Goal: Information Seeking & Learning: Learn about a topic

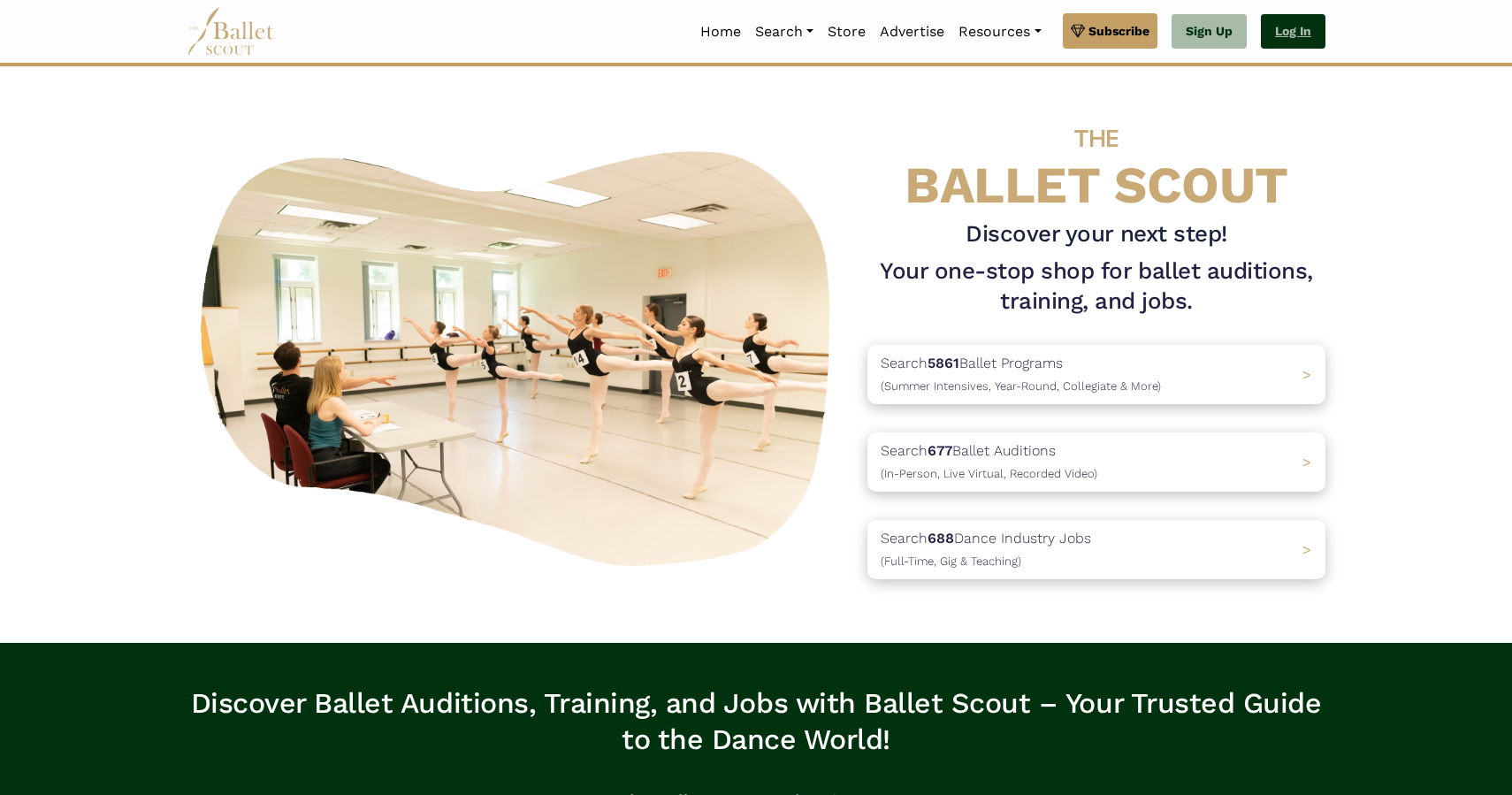
click at [1286, 48] on link "Log In" at bounding box center [1293, 32] width 65 height 35
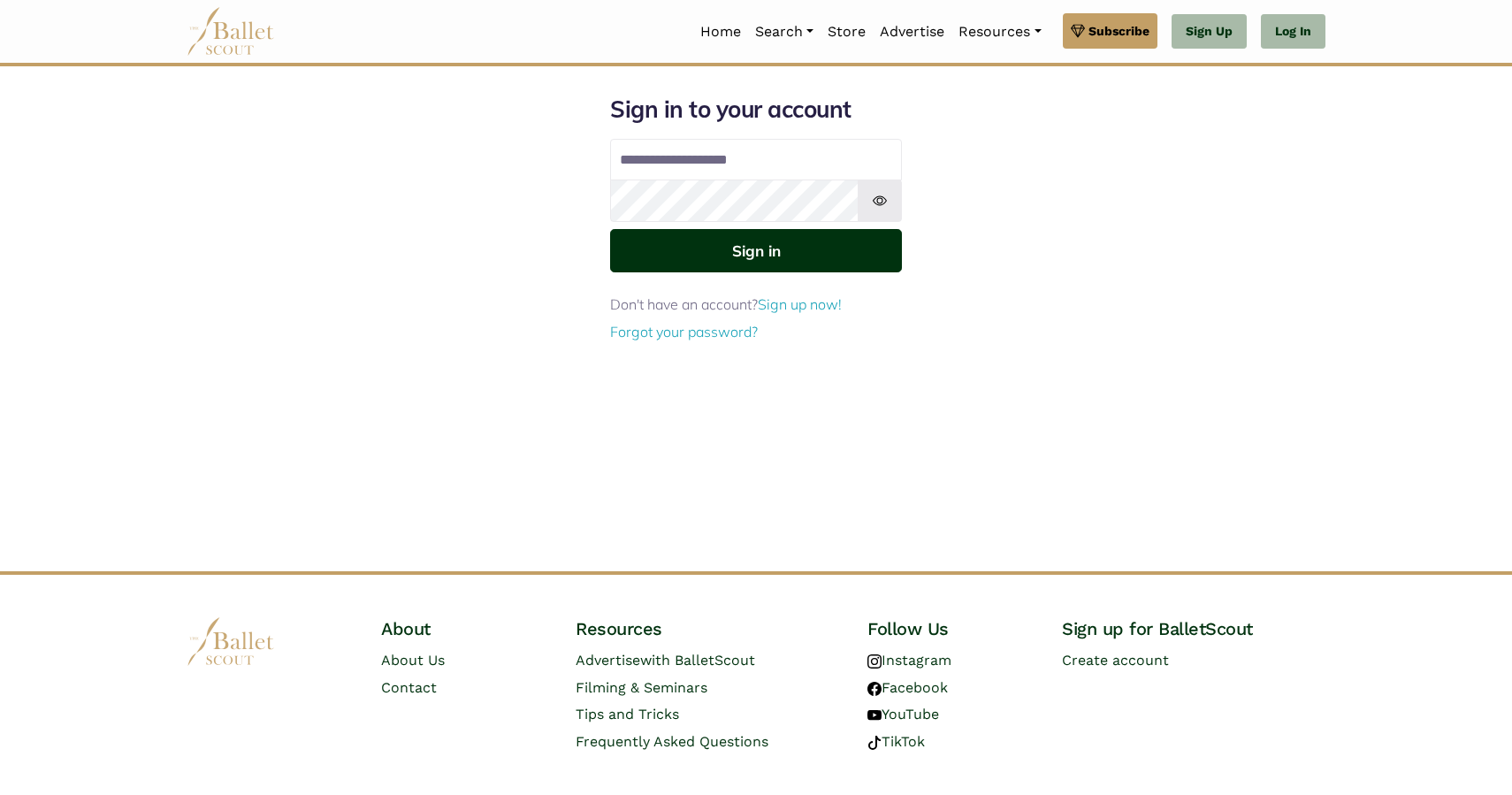
type input "**********"
click at [739, 260] on button "Sign in" at bounding box center [755, 250] width 292 height 44
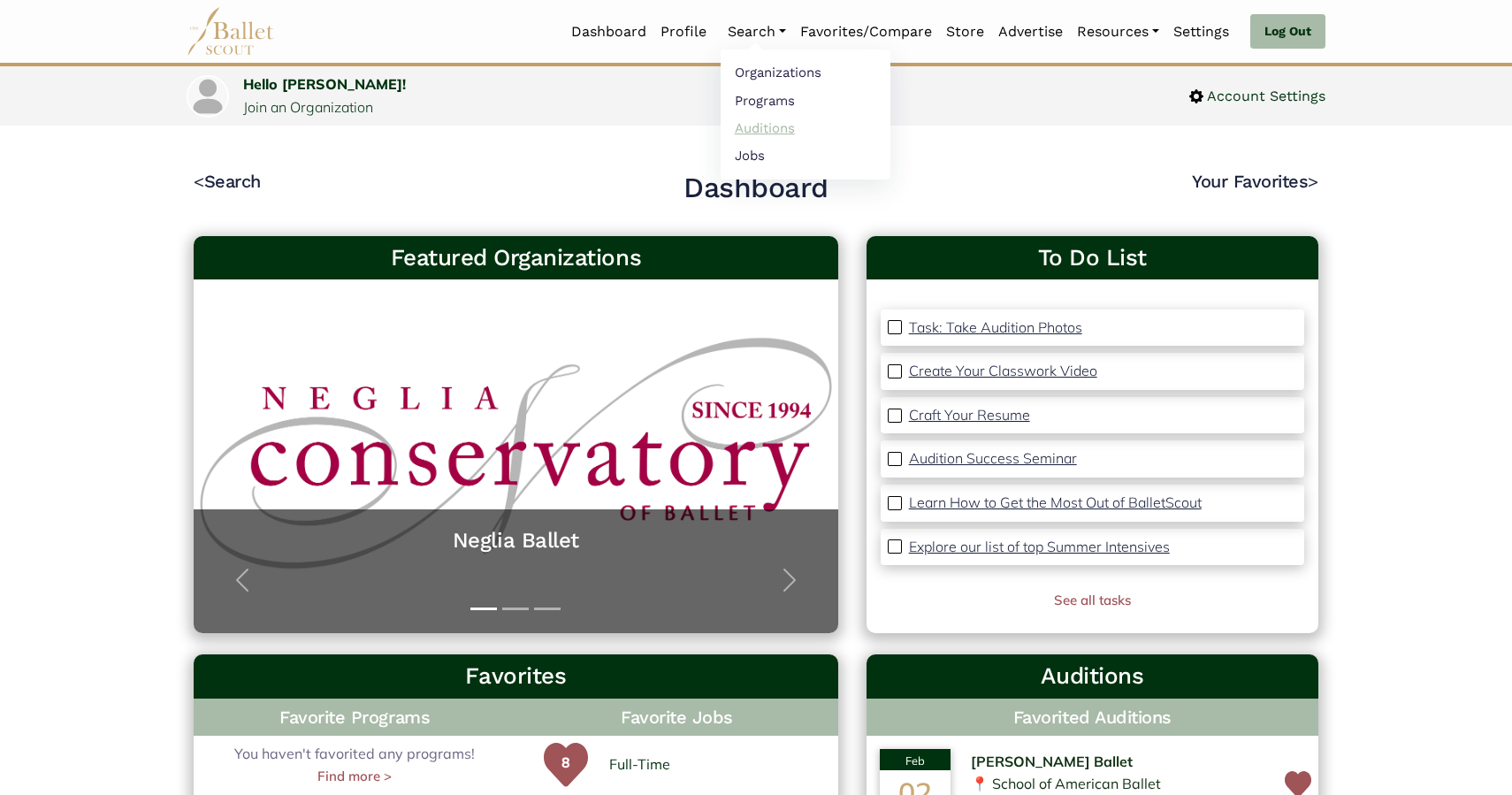
click at [753, 119] on link "Auditions" at bounding box center [804, 128] width 170 height 27
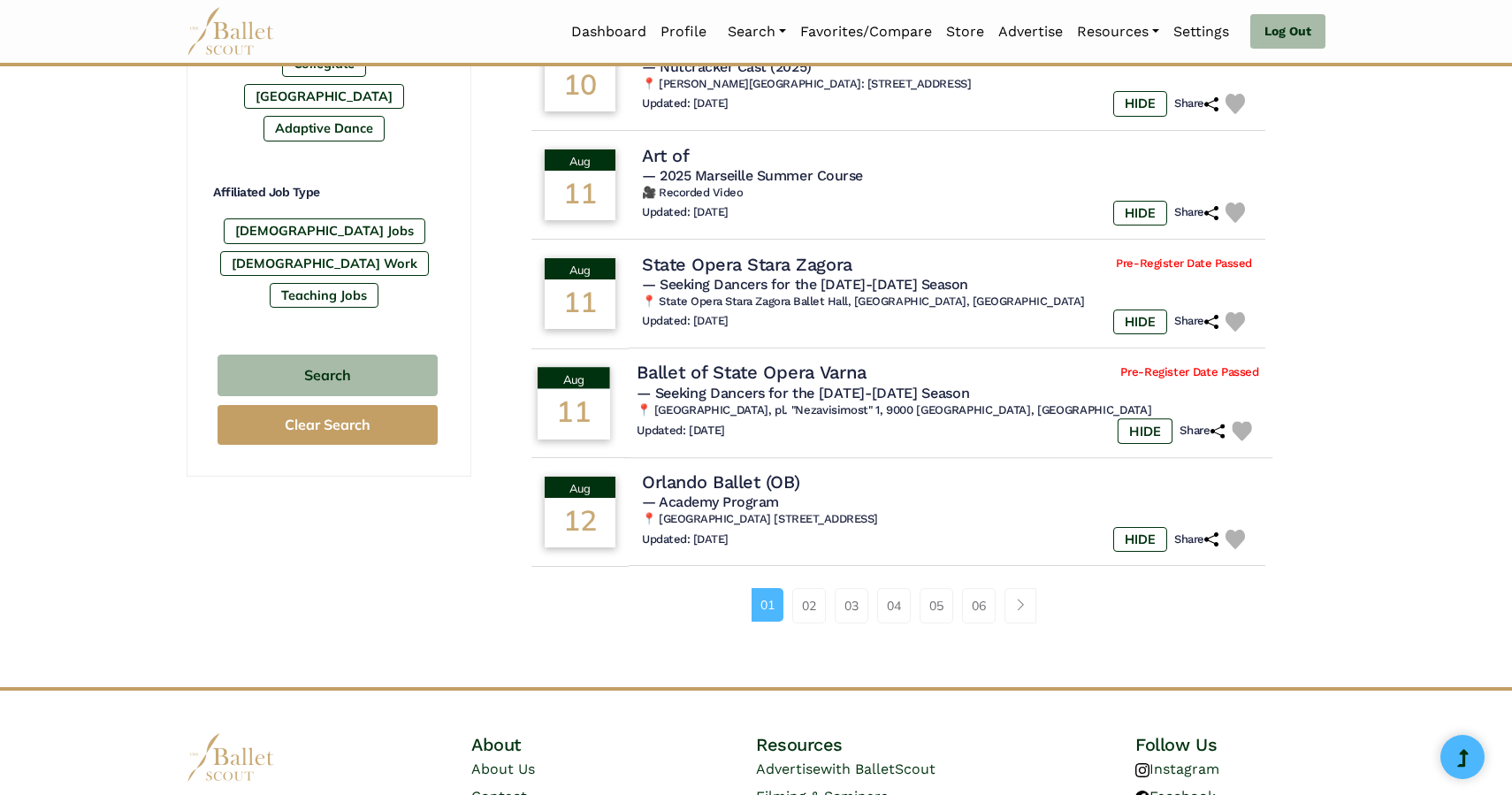
scroll to position [1044, 0]
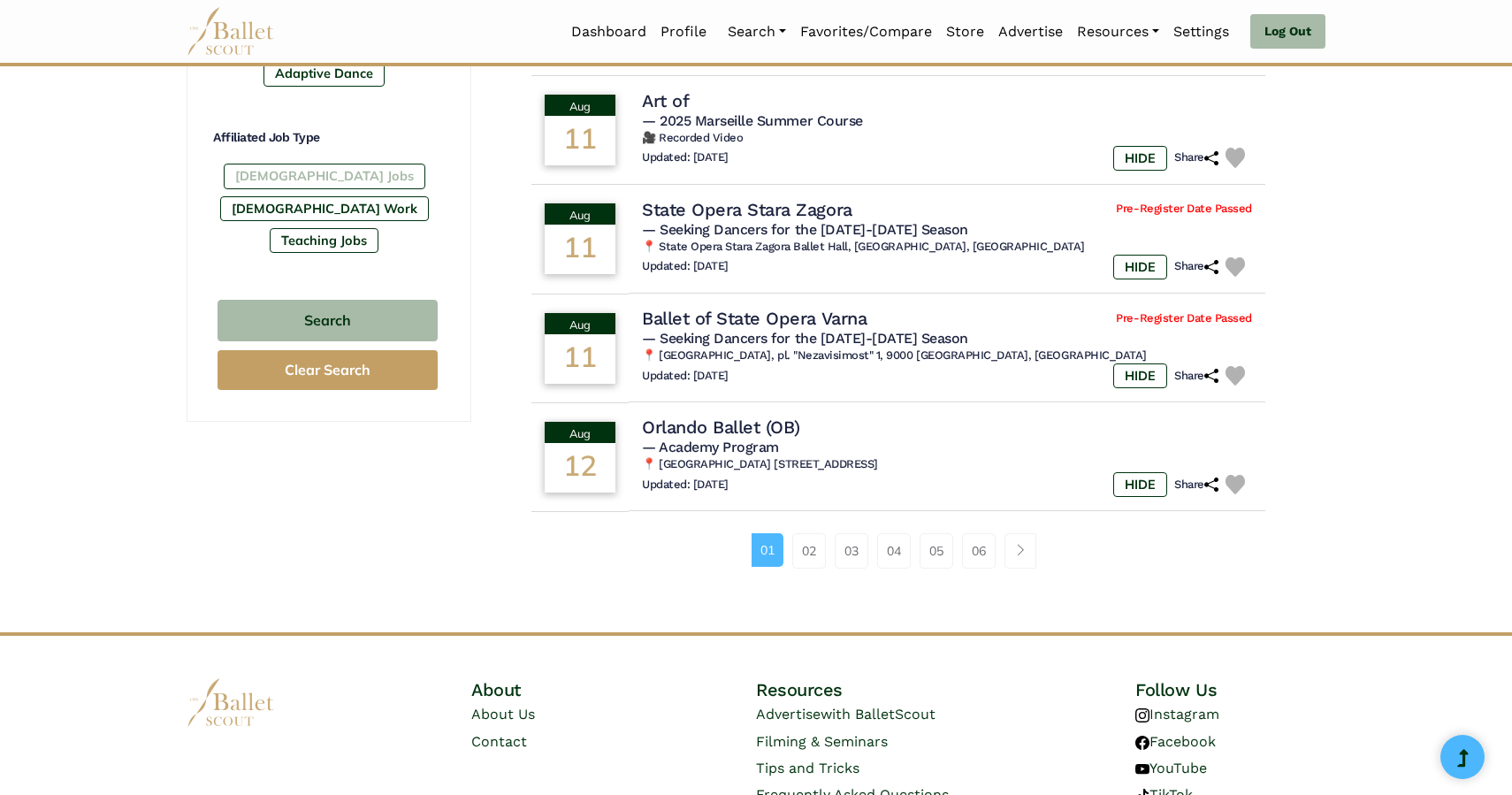
click at [267, 164] on label "Full-Time Jobs" at bounding box center [325, 176] width 202 height 25
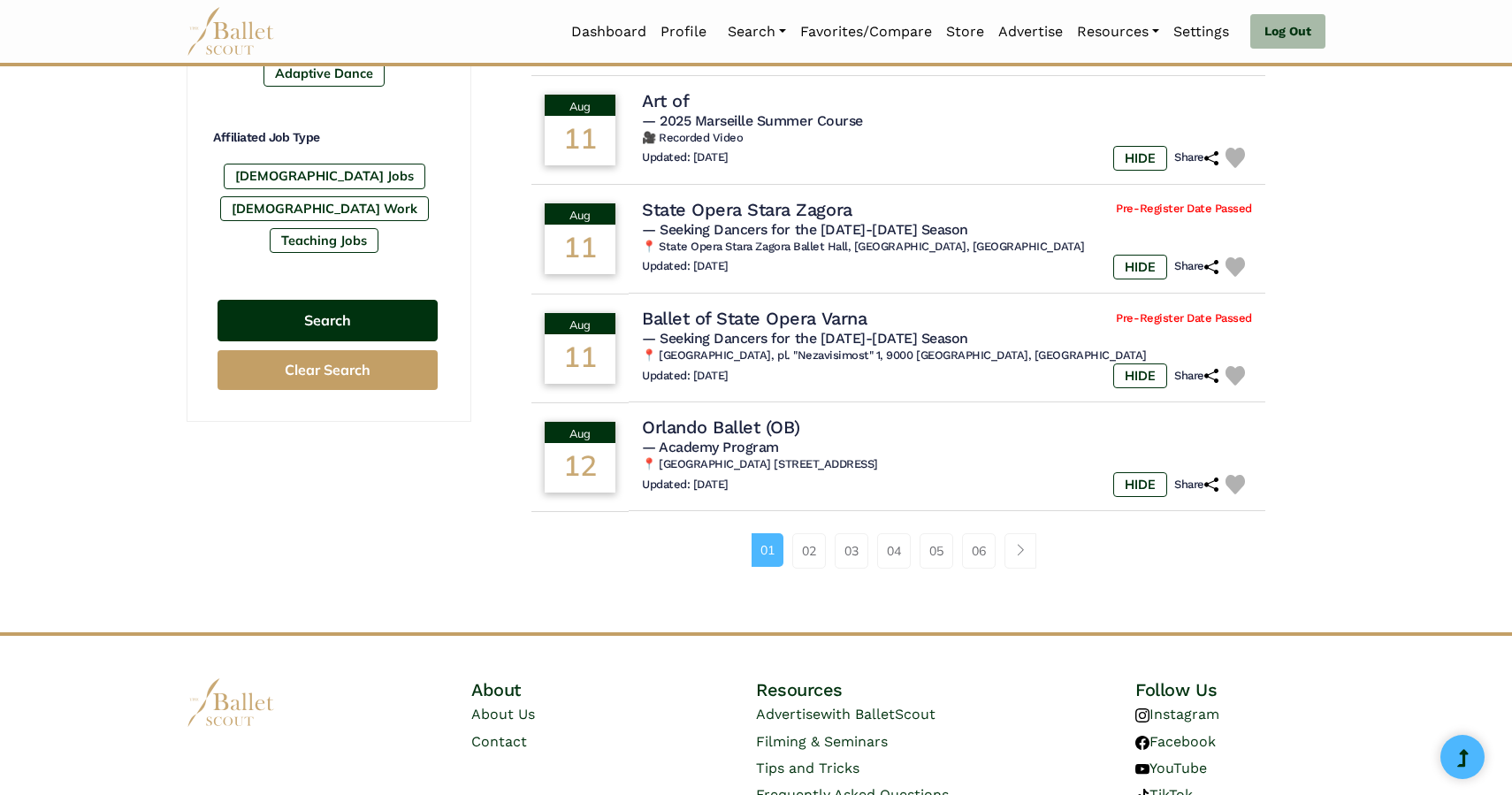
click at [388, 300] on button "Search" at bounding box center [327, 320] width 220 height 42
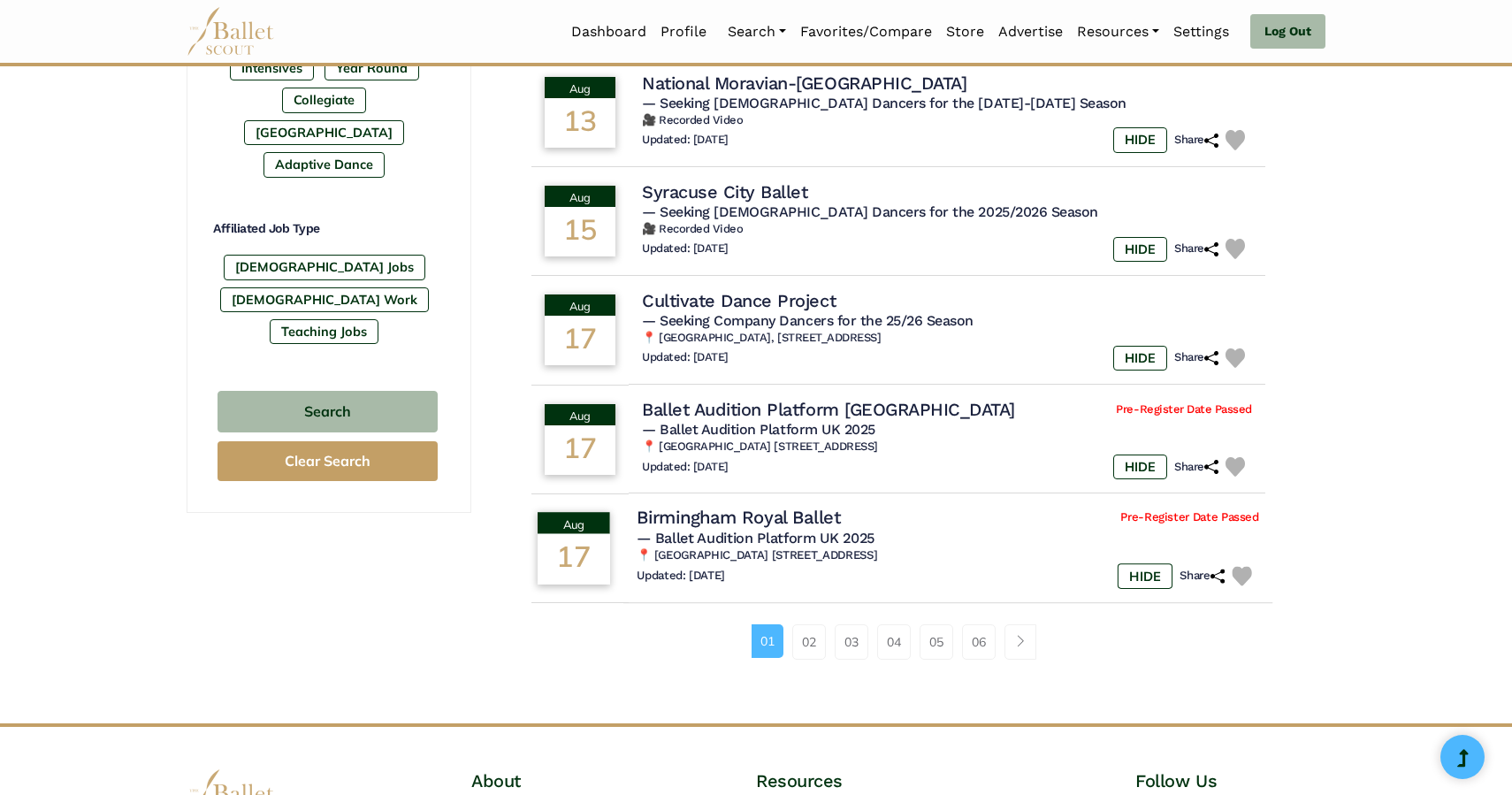
scroll to position [1005, 0]
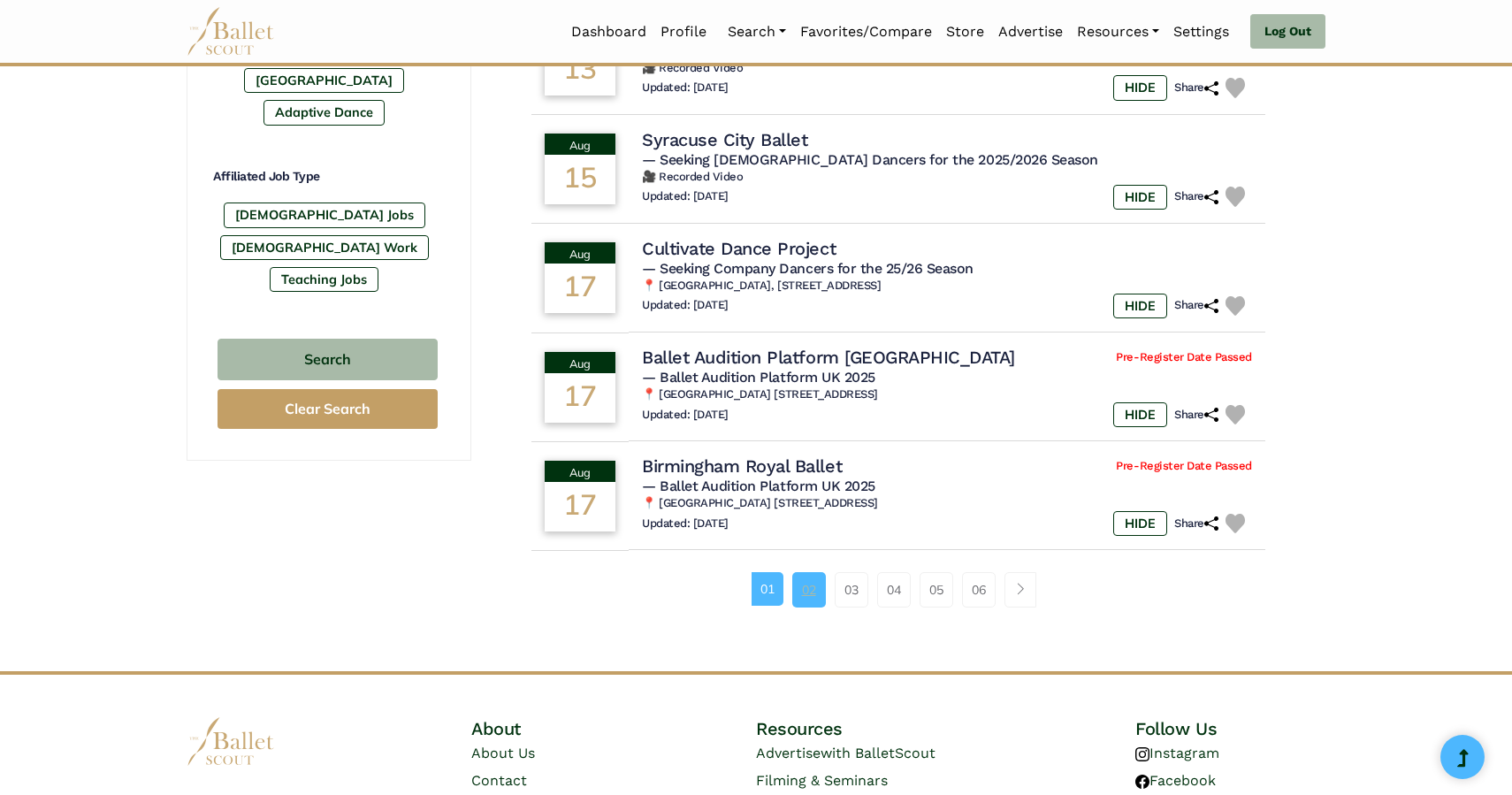
click at [818, 608] on link "02" at bounding box center [808, 589] width 34 height 35
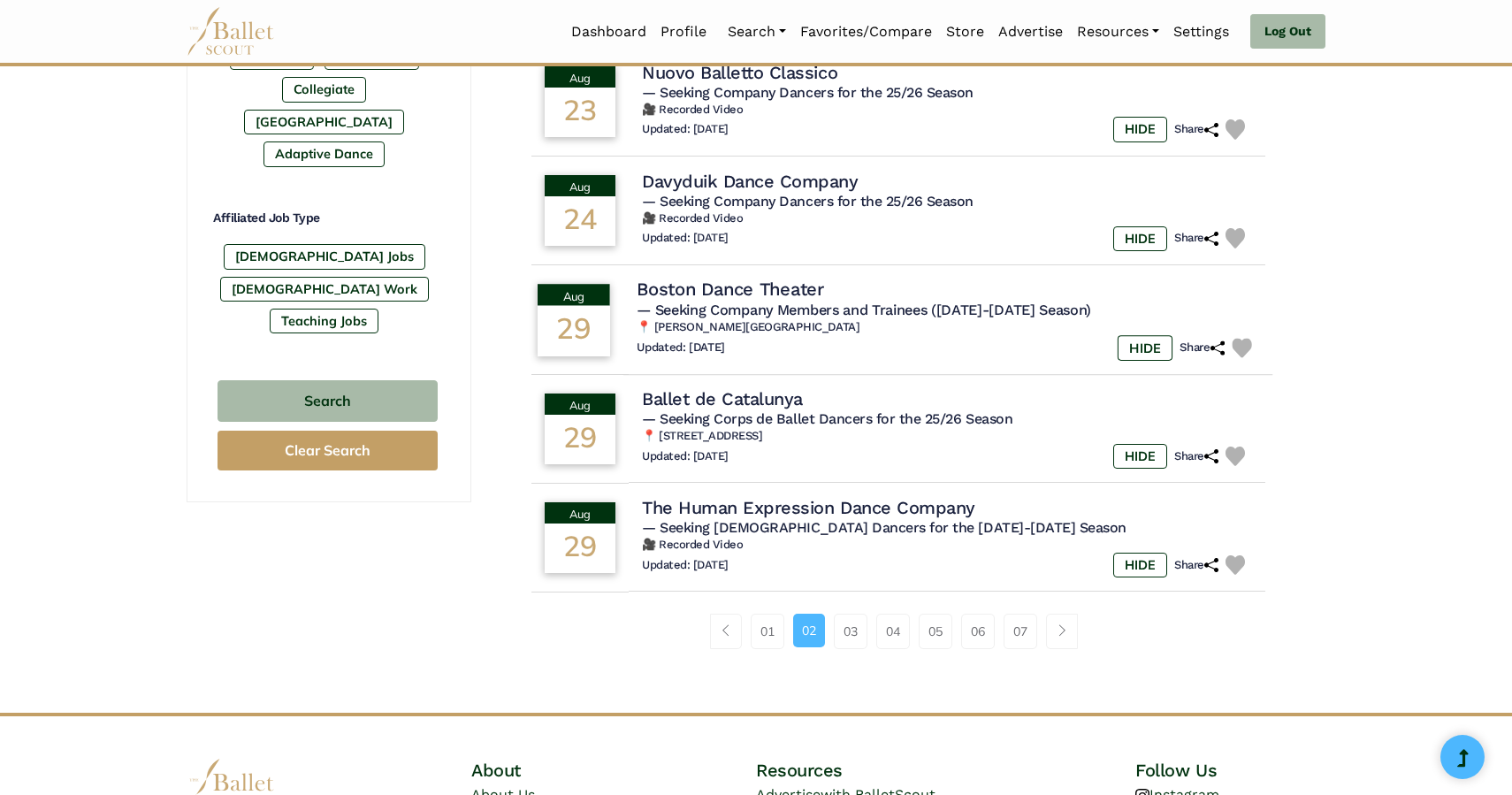
scroll to position [1011, 0]
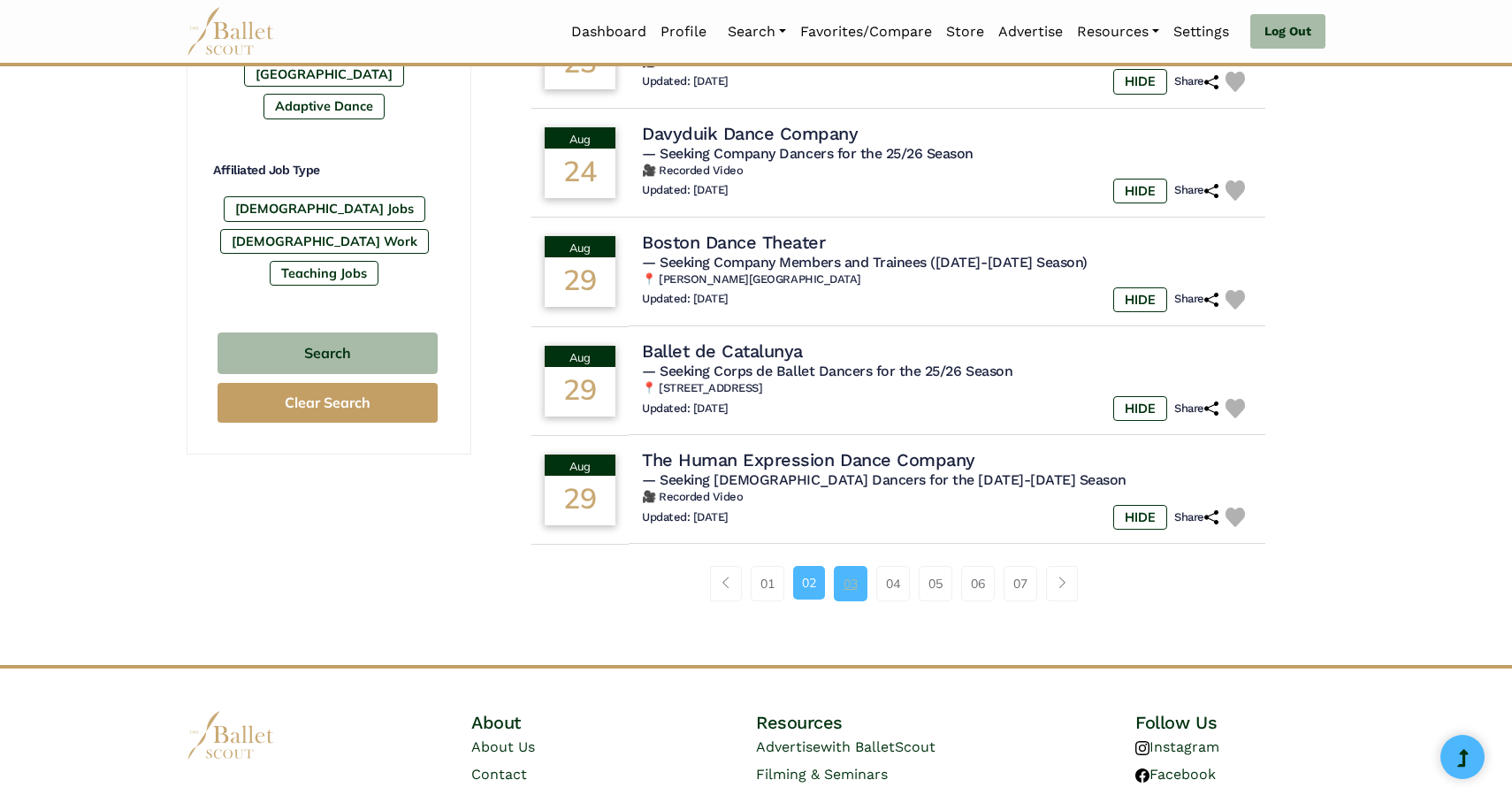
click at [856, 588] on link "03" at bounding box center [850, 584] width 34 height 35
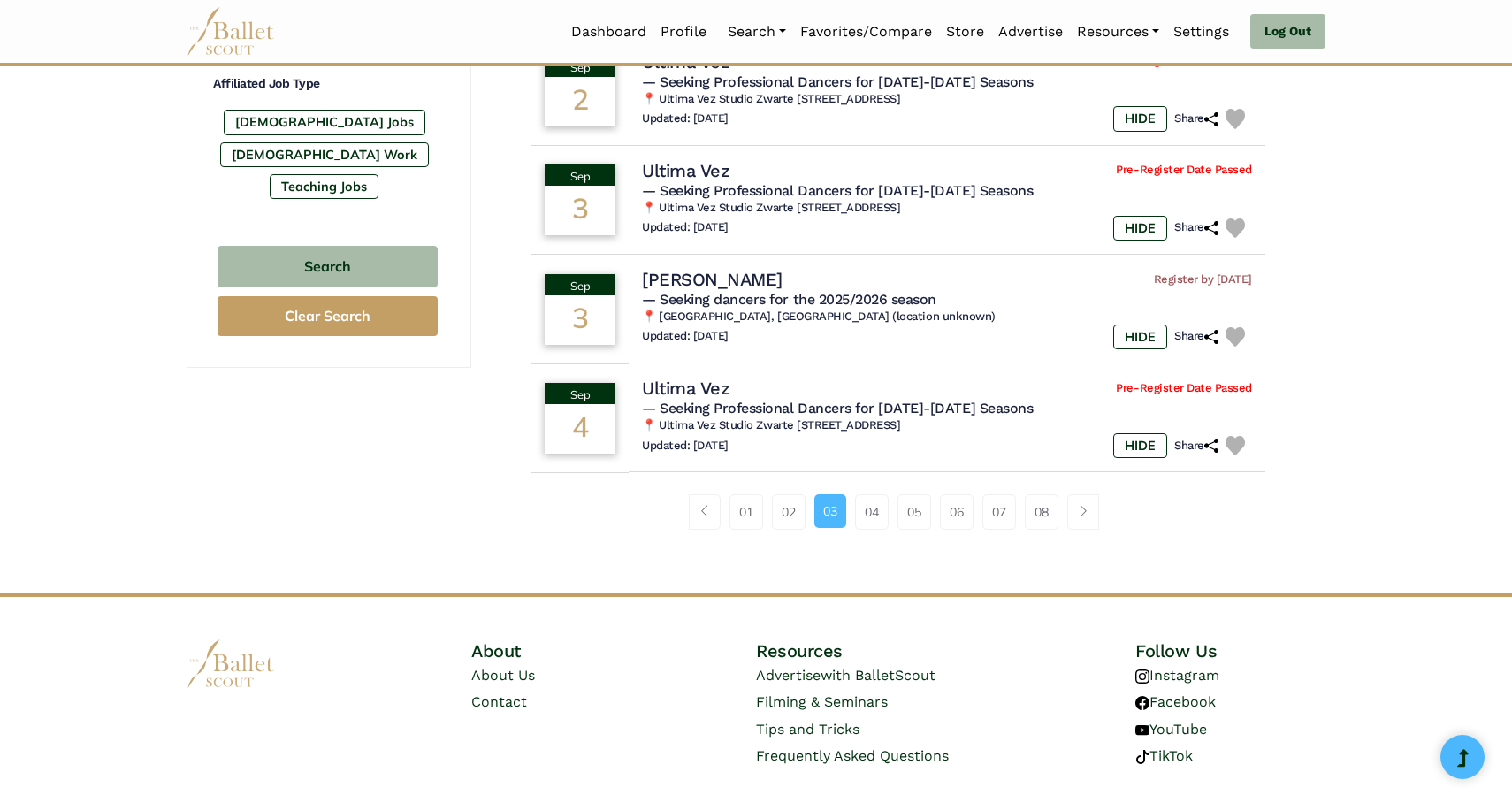
scroll to position [1102, 0]
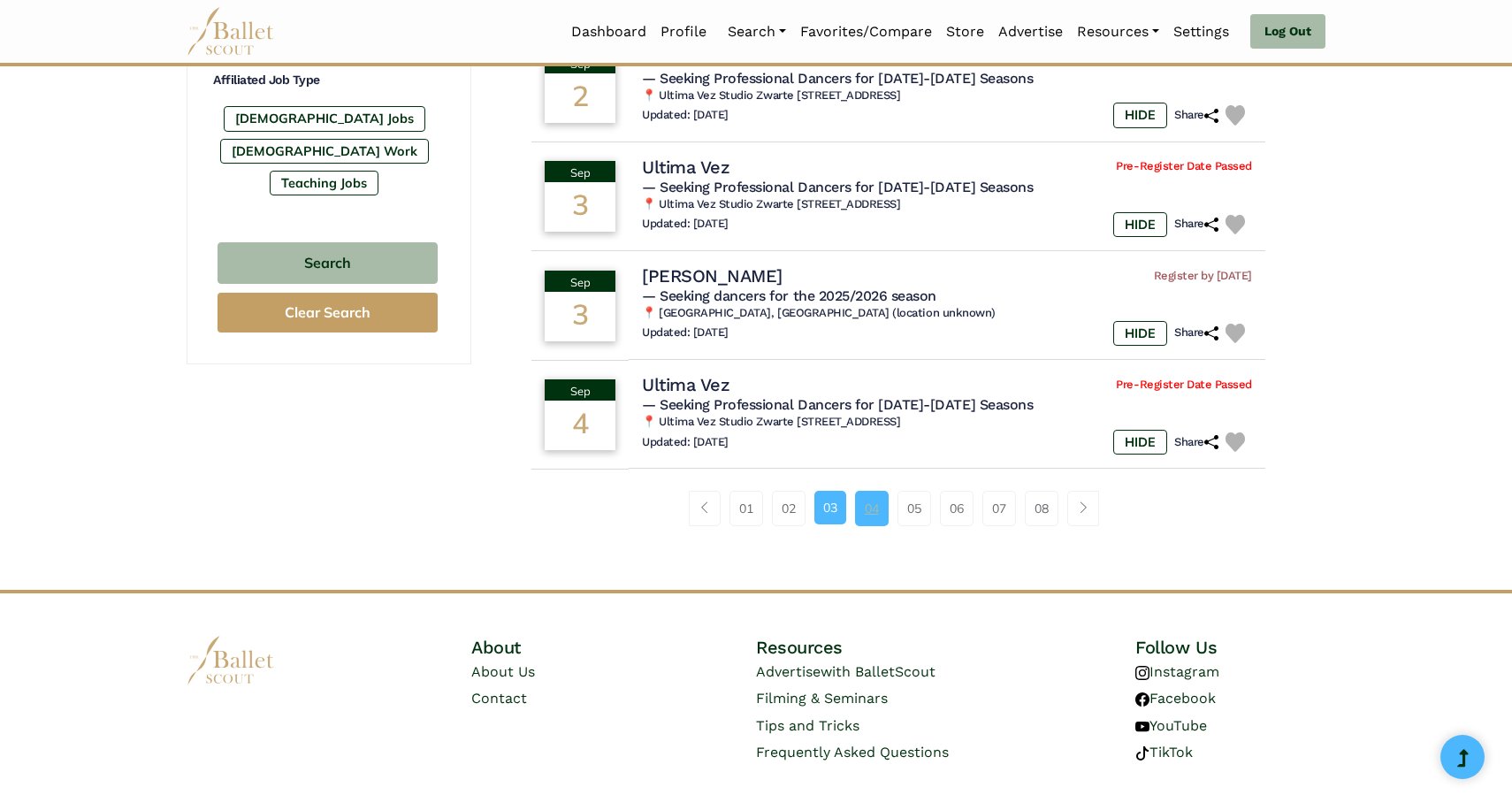
click at [870, 497] on link "04" at bounding box center [871, 508] width 34 height 35
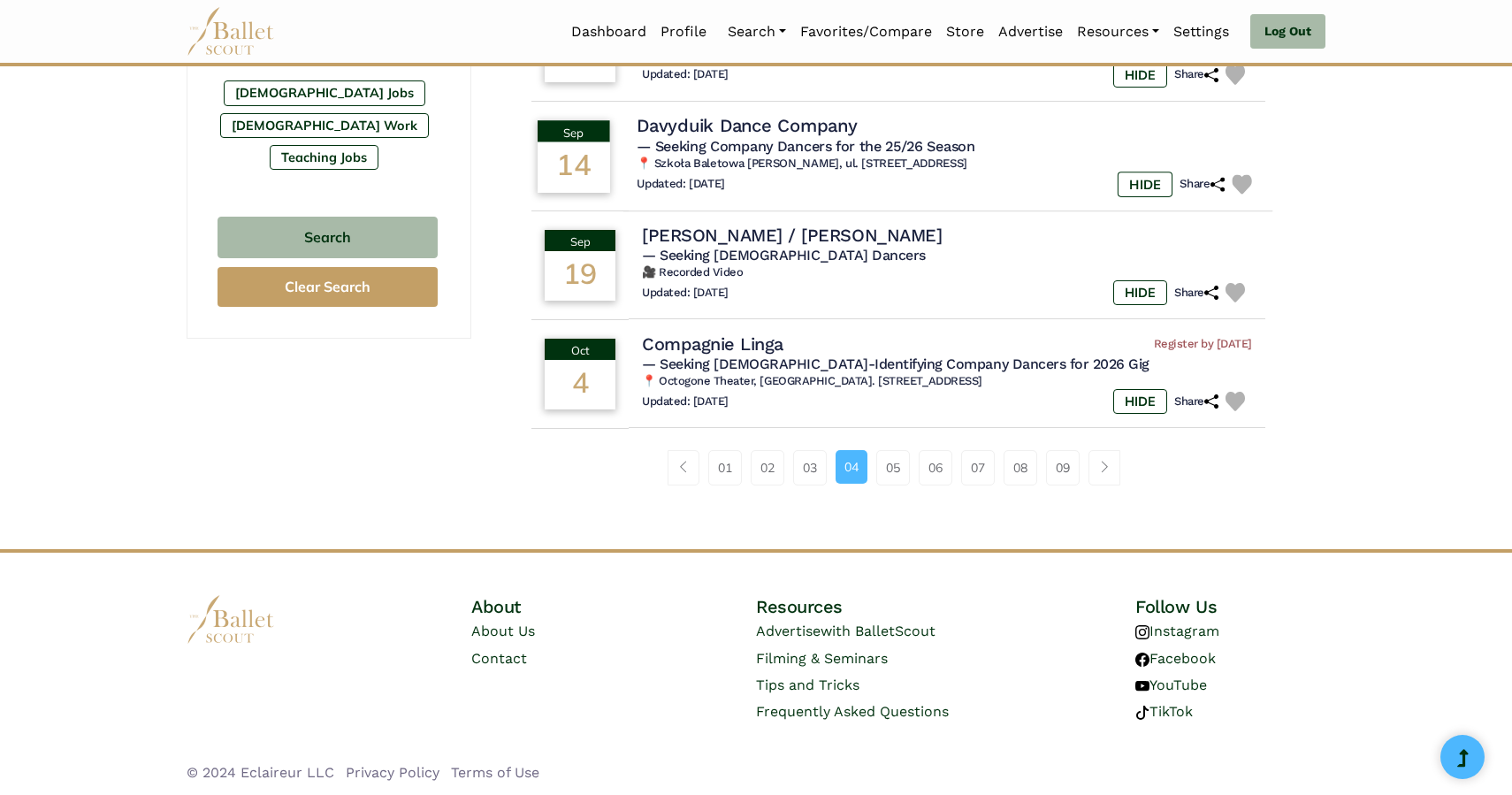
scroll to position [1131, 0]
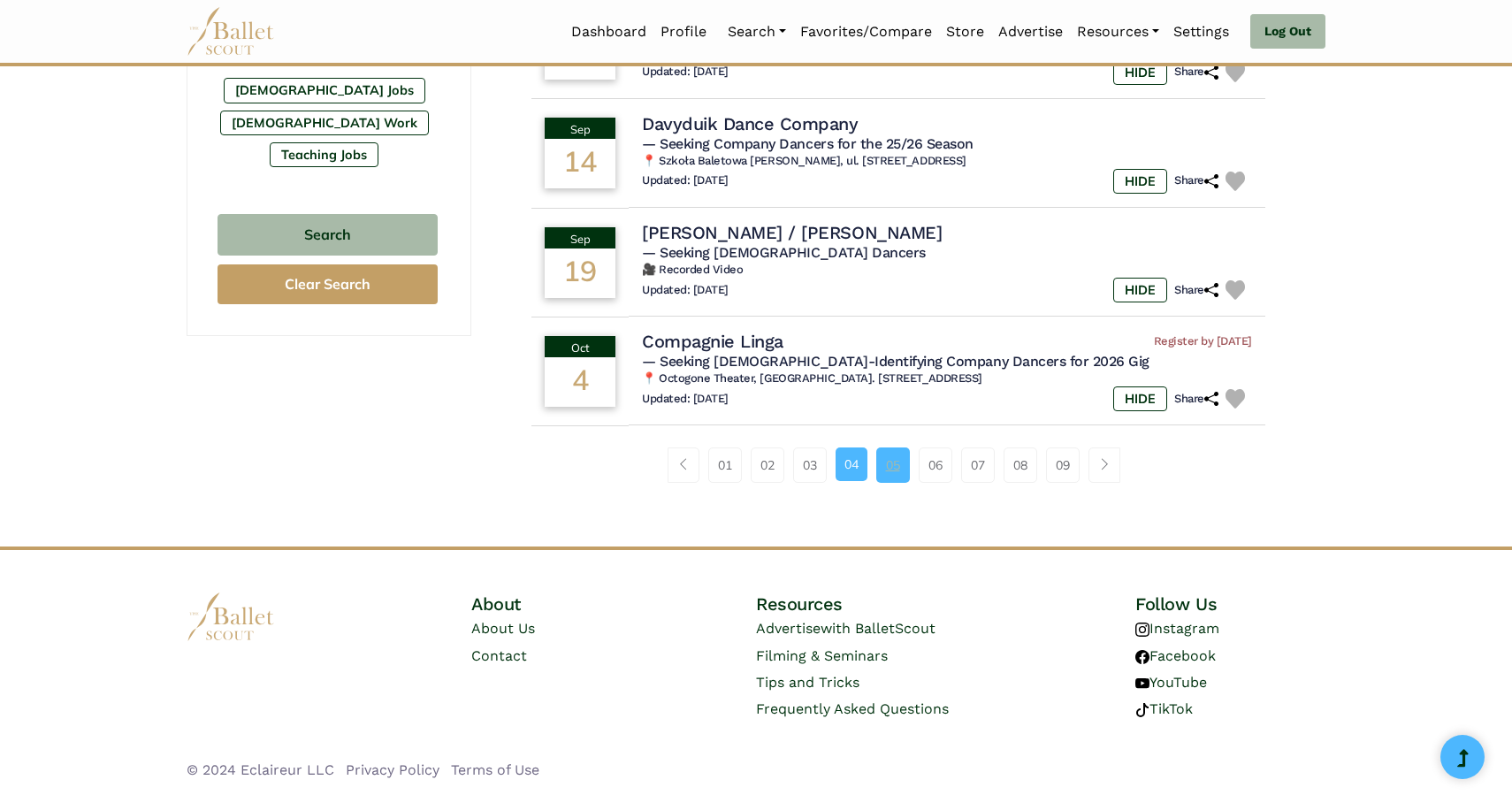
click at [897, 483] on link "05" at bounding box center [893, 465] width 34 height 35
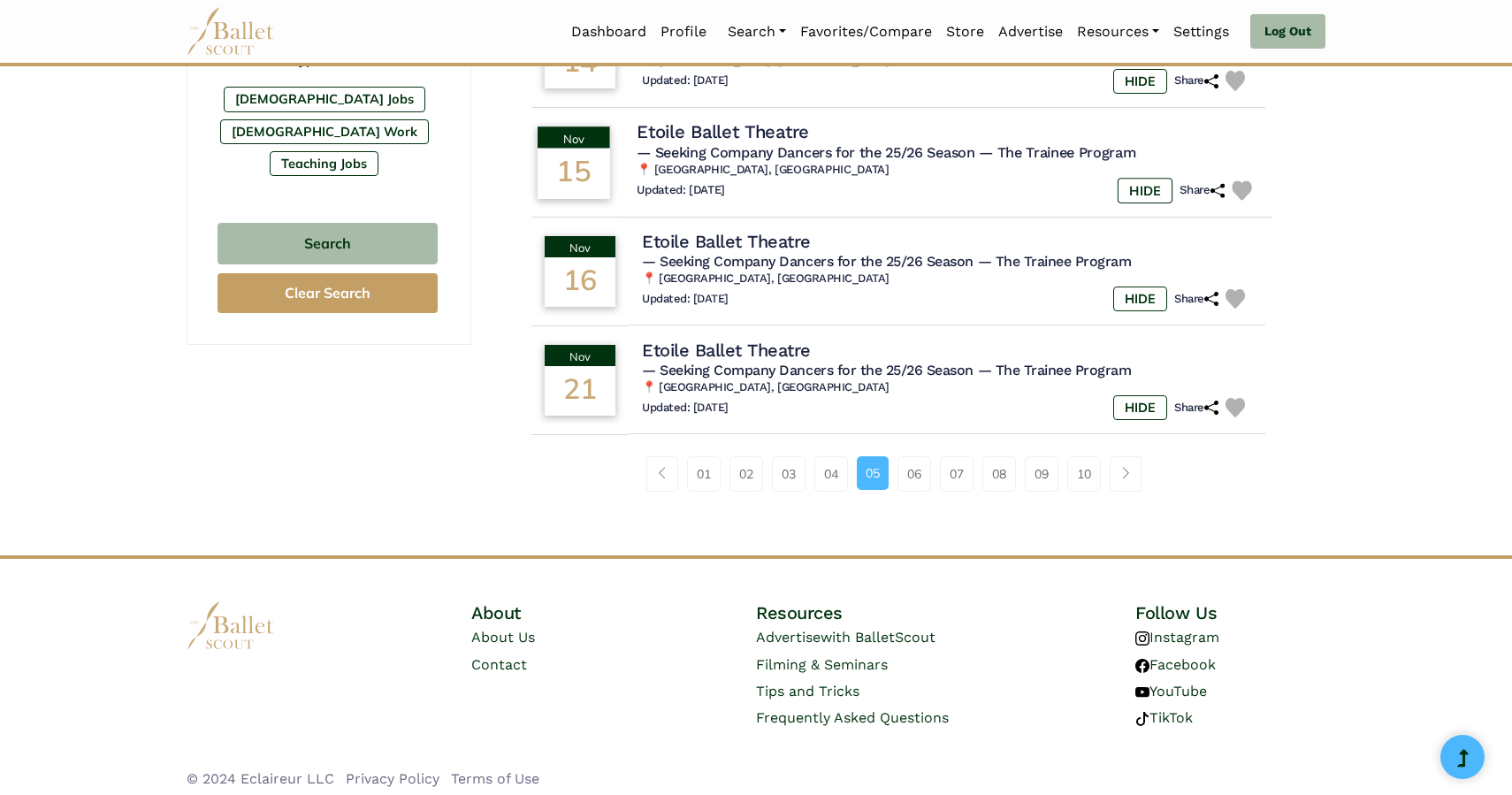
scroll to position [1123, 0]
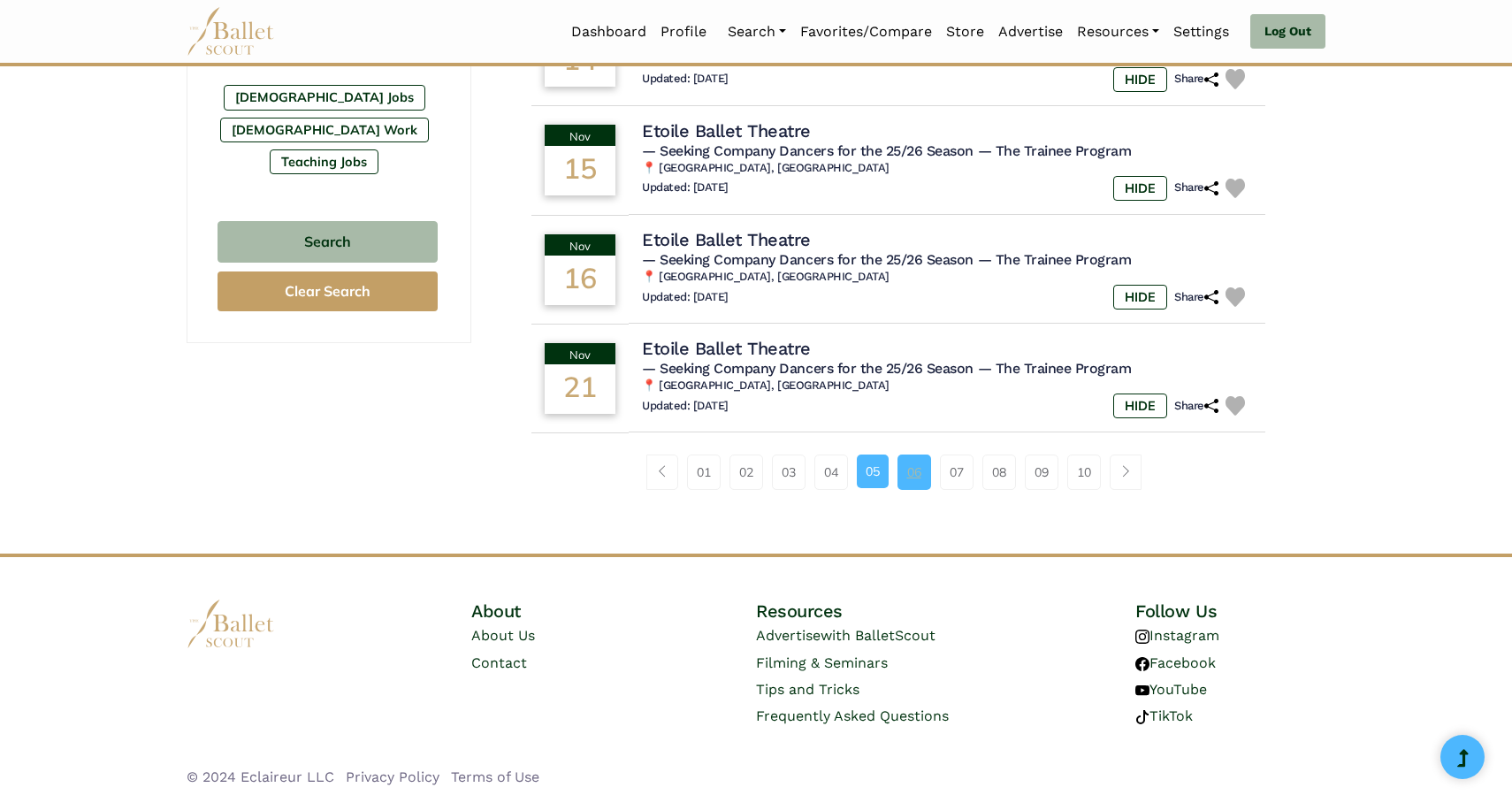
click at [921, 478] on link "06" at bounding box center [914, 472] width 34 height 35
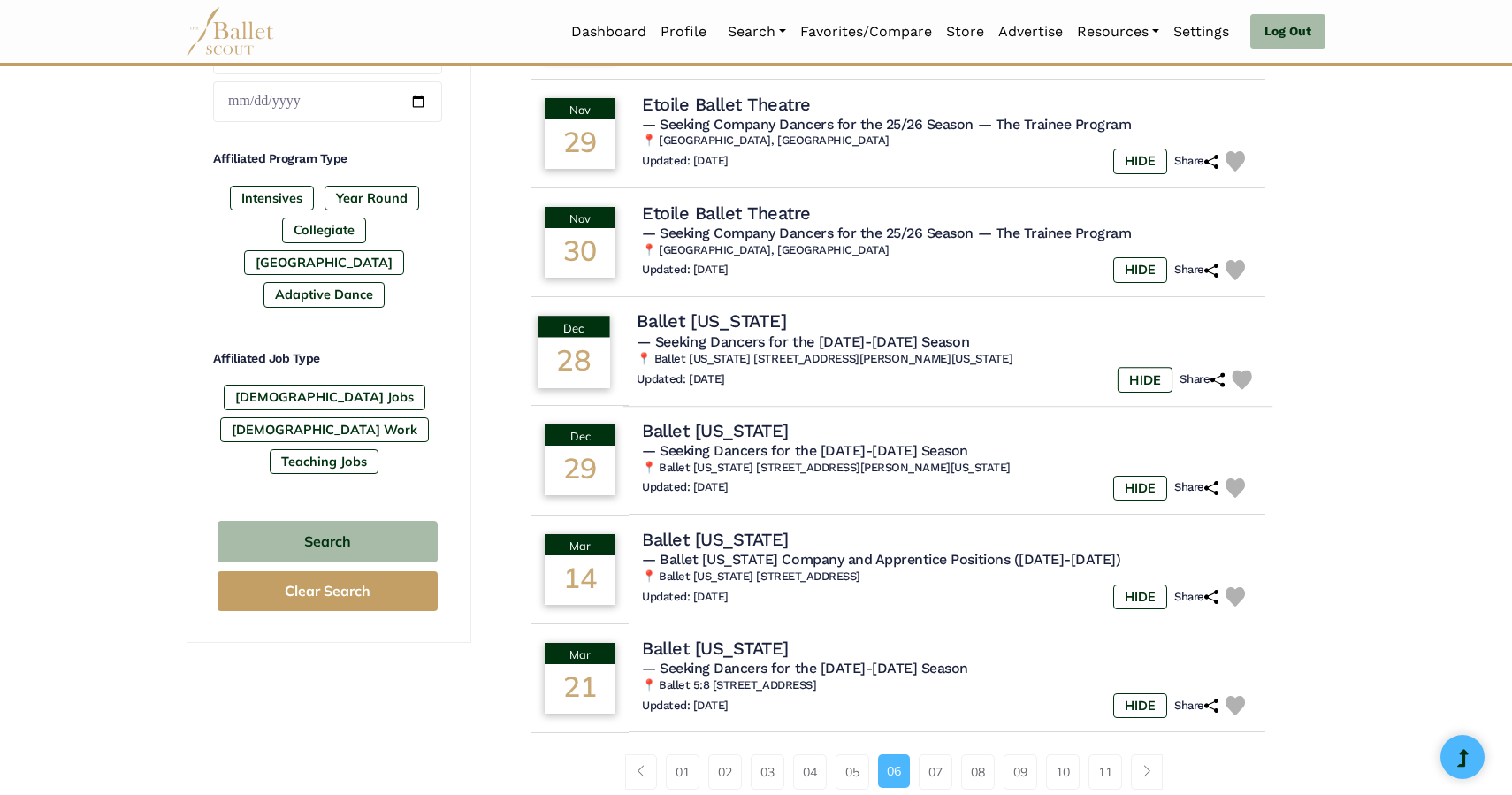
scroll to position [844, 0]
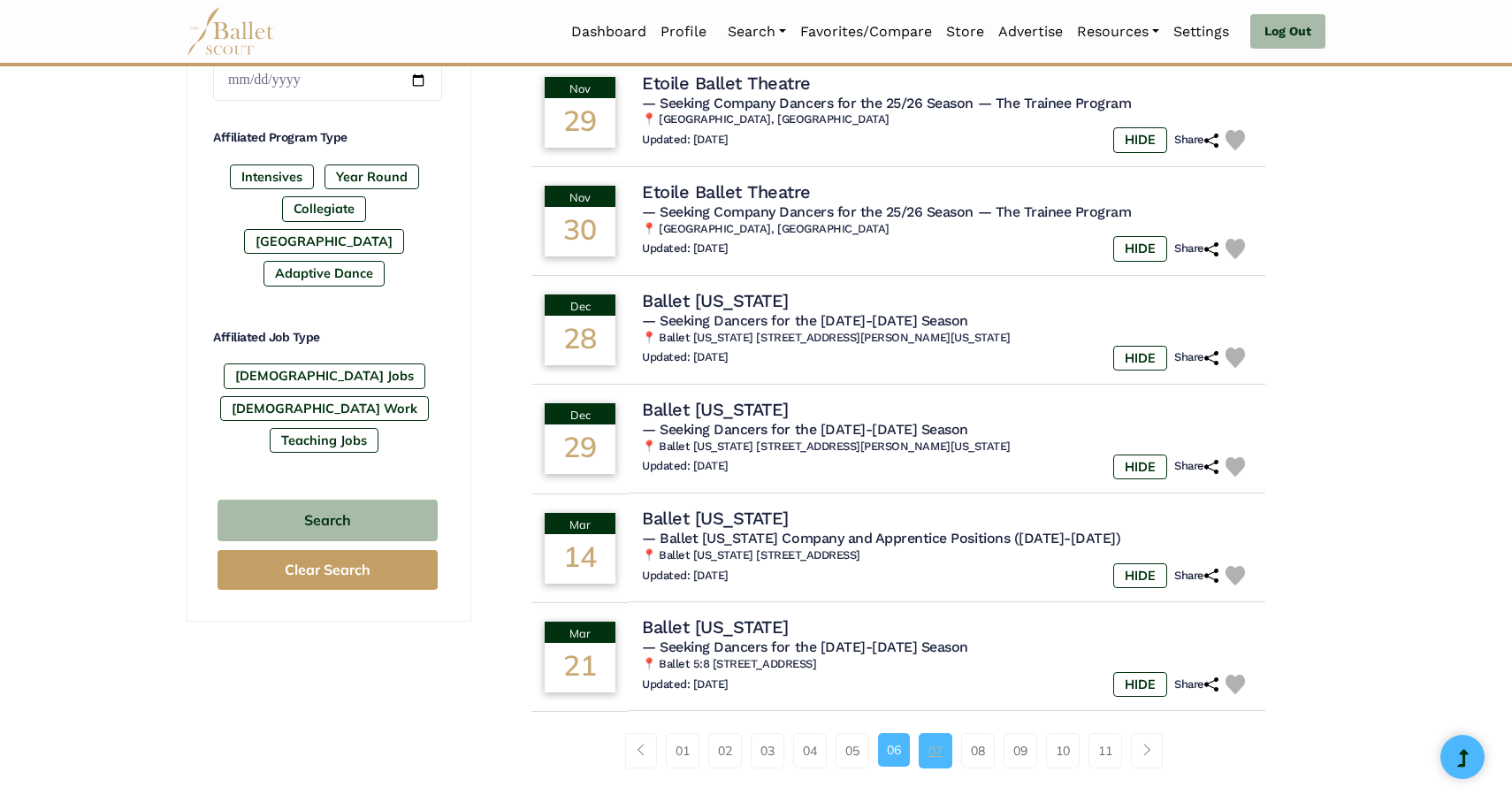
click at [936, 759] on link "07" at bounding box center [935, 750] width 34 height 35
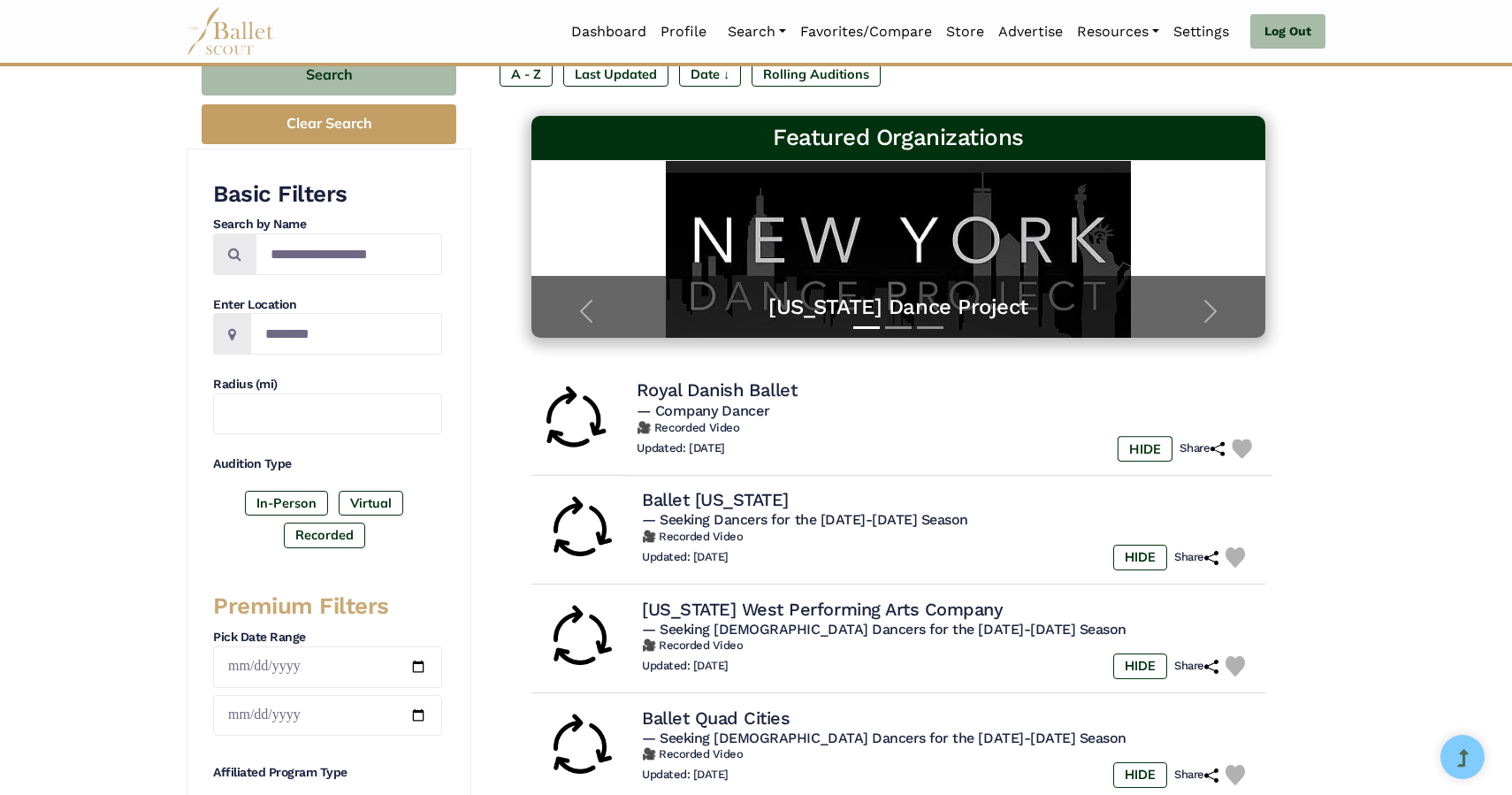
scroll to position [210, 0]
click at [740, 395] on h4 "Royal Danish Ballet" at bounding box center [716, 389] width 160 height 24
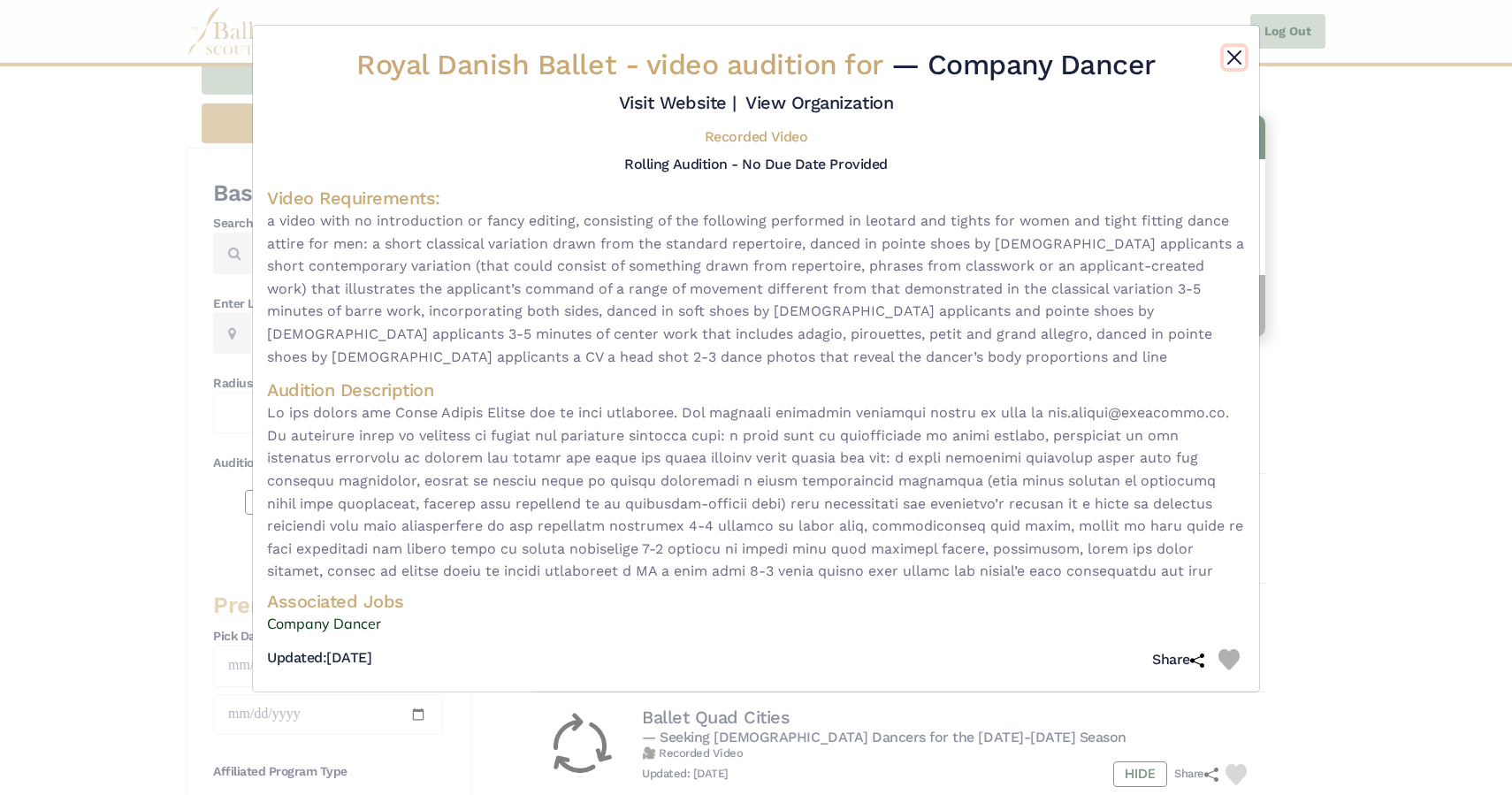
click at [1230, 55] on button "Close" at bounding box center [1234, 57] width 21 height 21
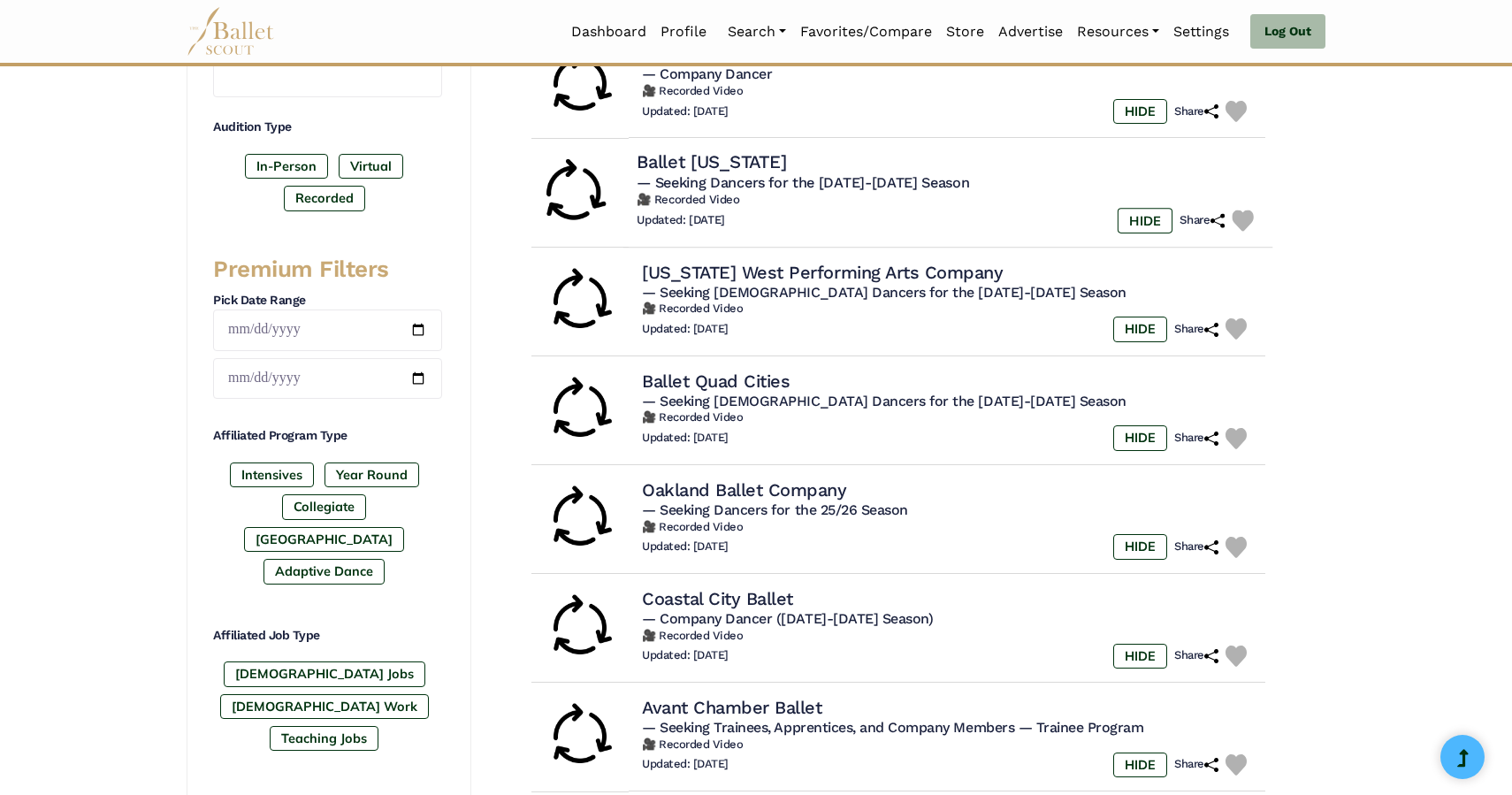
scroll to position [0, 0]
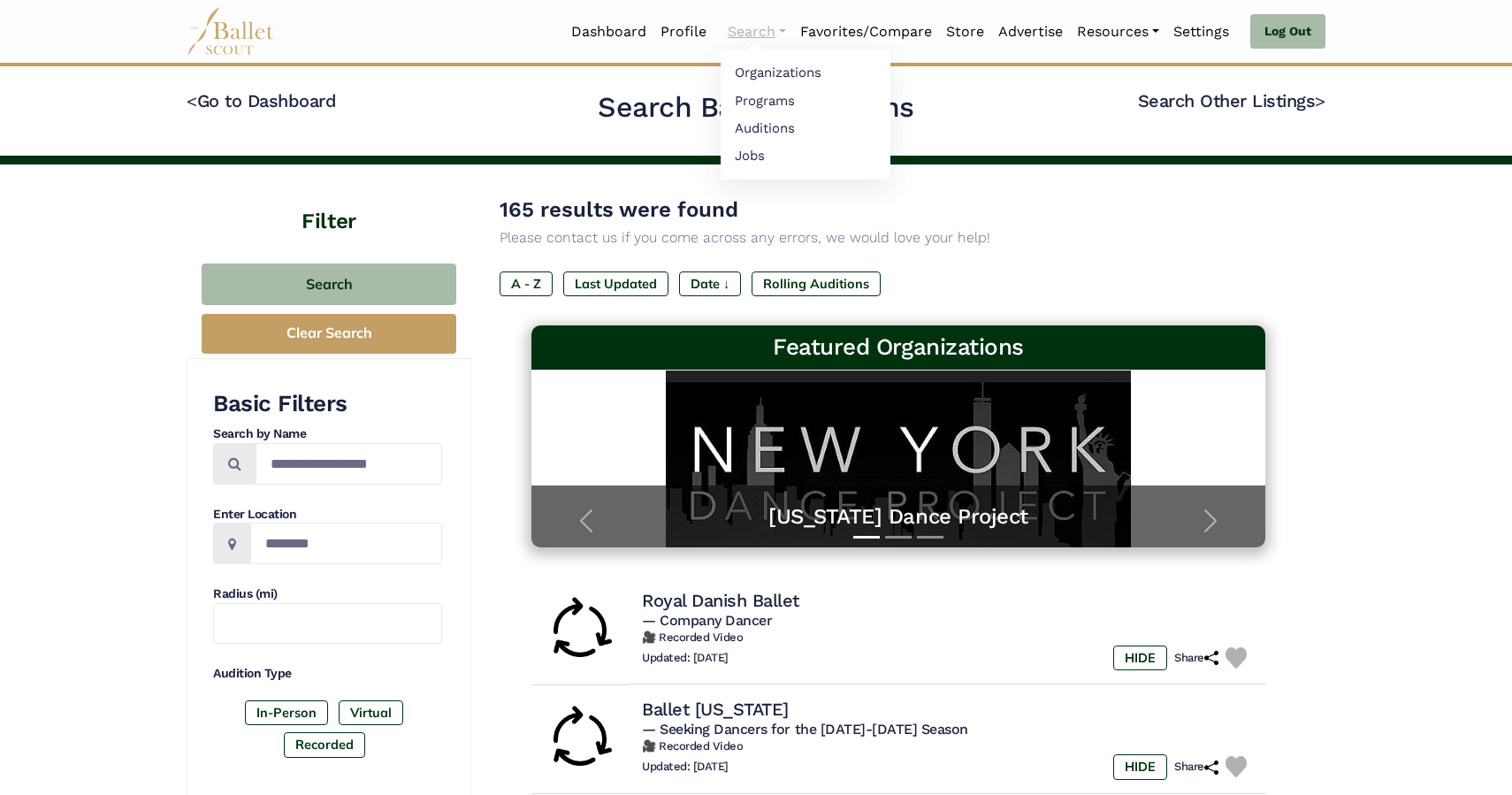
click at [752, 30] on link "Search" at bounding box center [756, 32] width 73 height 37
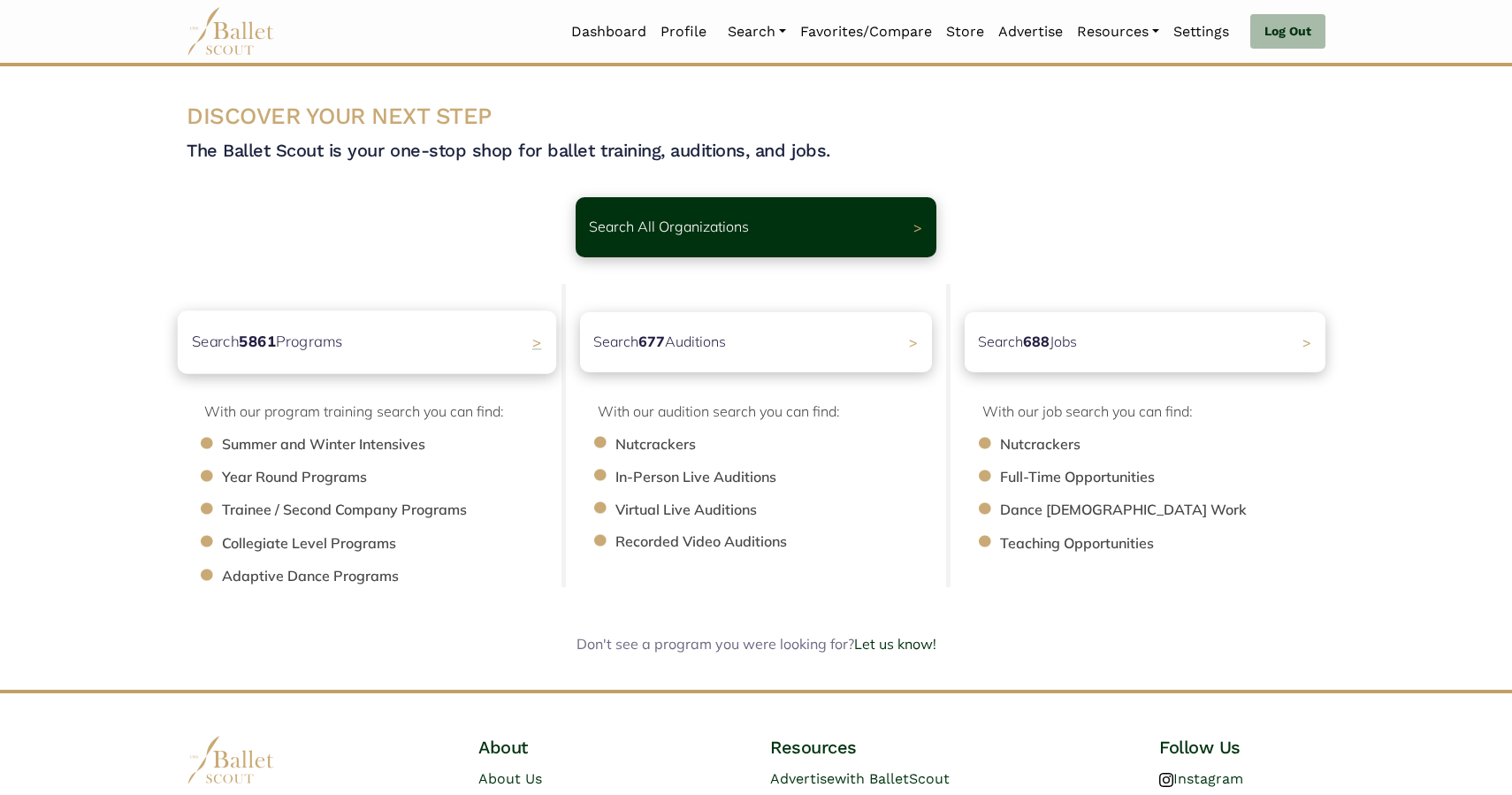
click at [509, 347] on div "Search 5861 Programs >" at bounding box center [366, 341] width 378 height 63
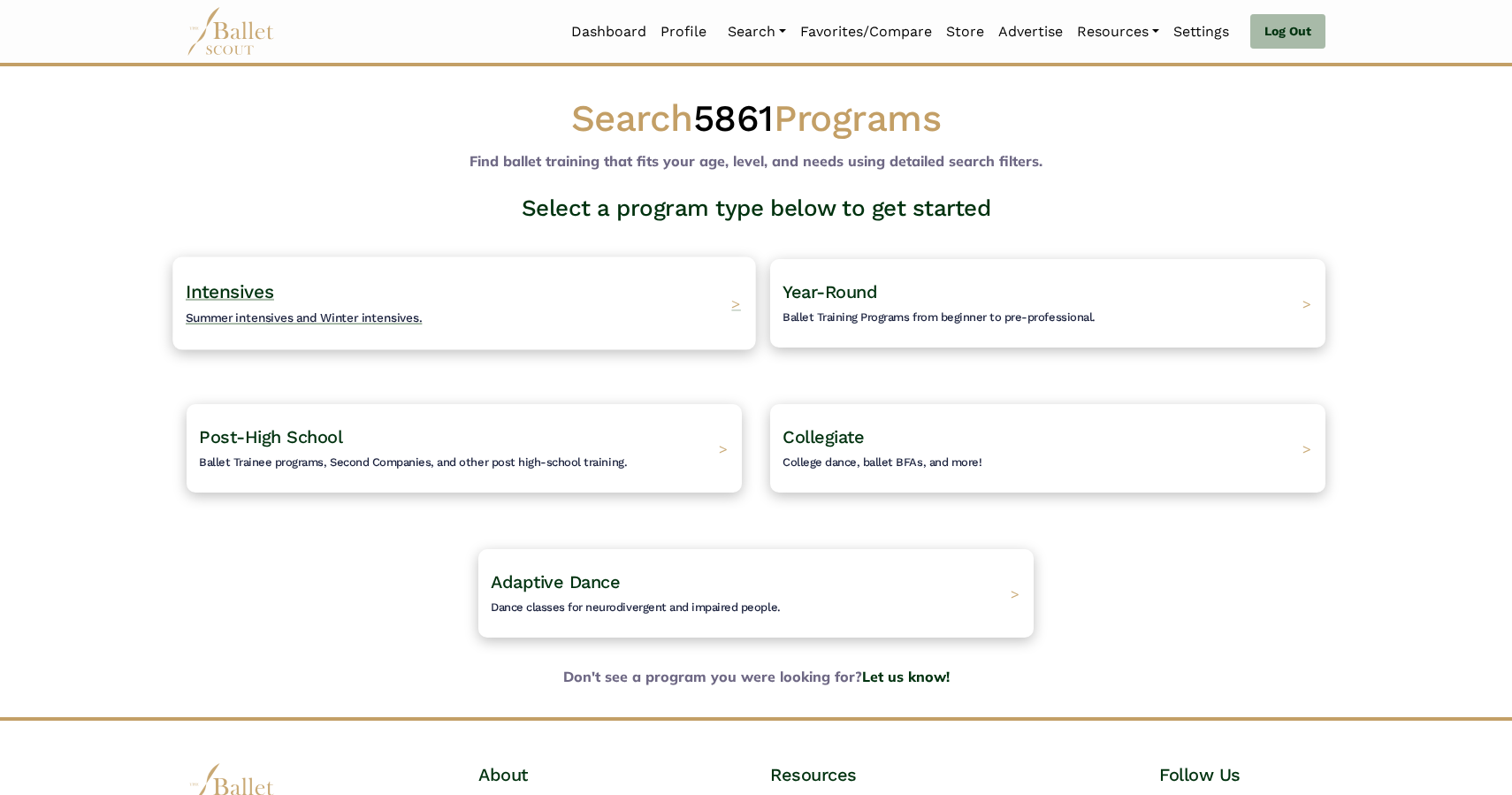
click at [367, 315] on span "Summer intensives and Winter intensives." at bounding box center [304, 317] width 236 height 15
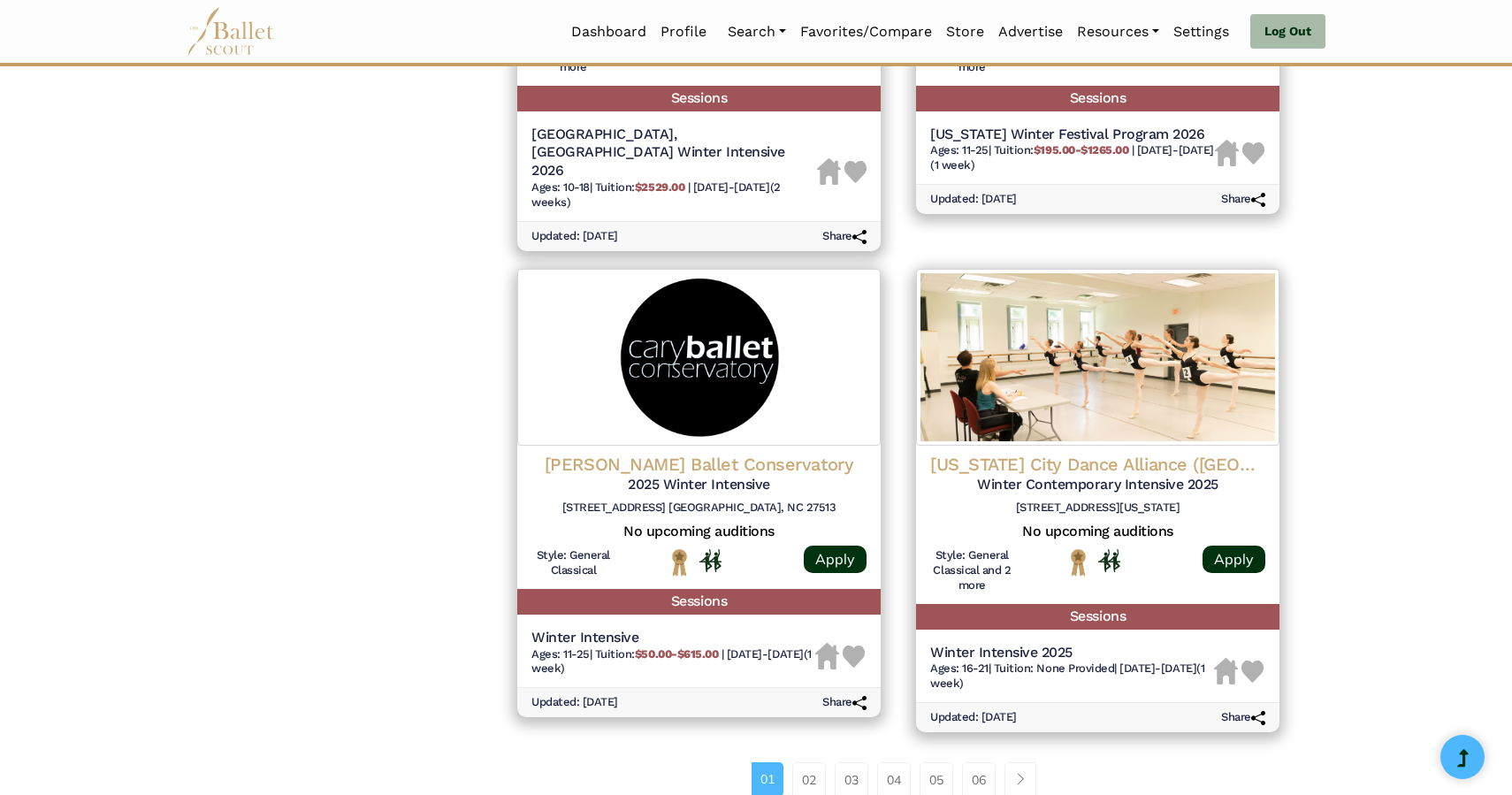
scroll to position [2132, 0]
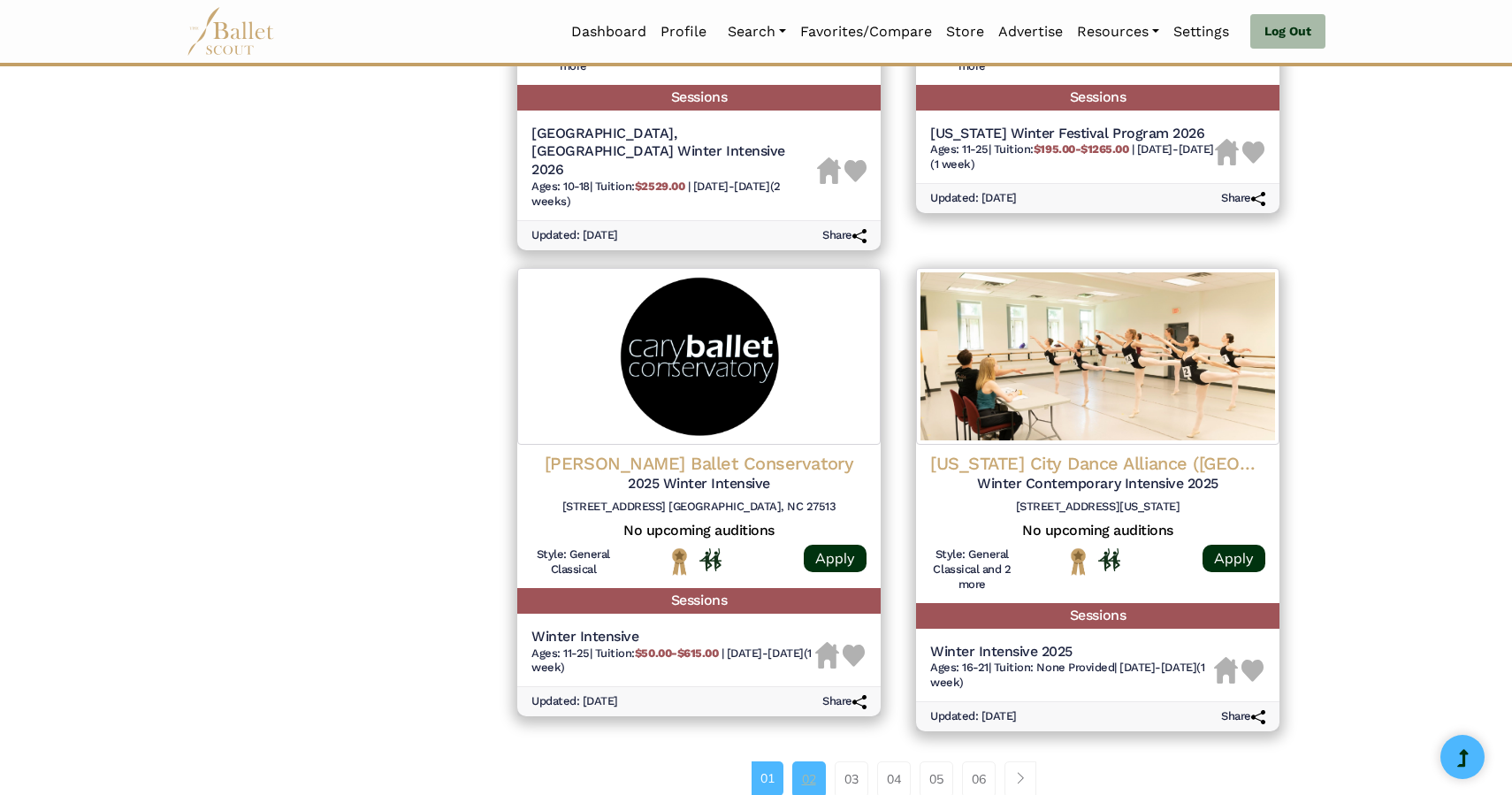
click at [805, 761] on link "02" at bounding box center [808, 779] width 34 height 35
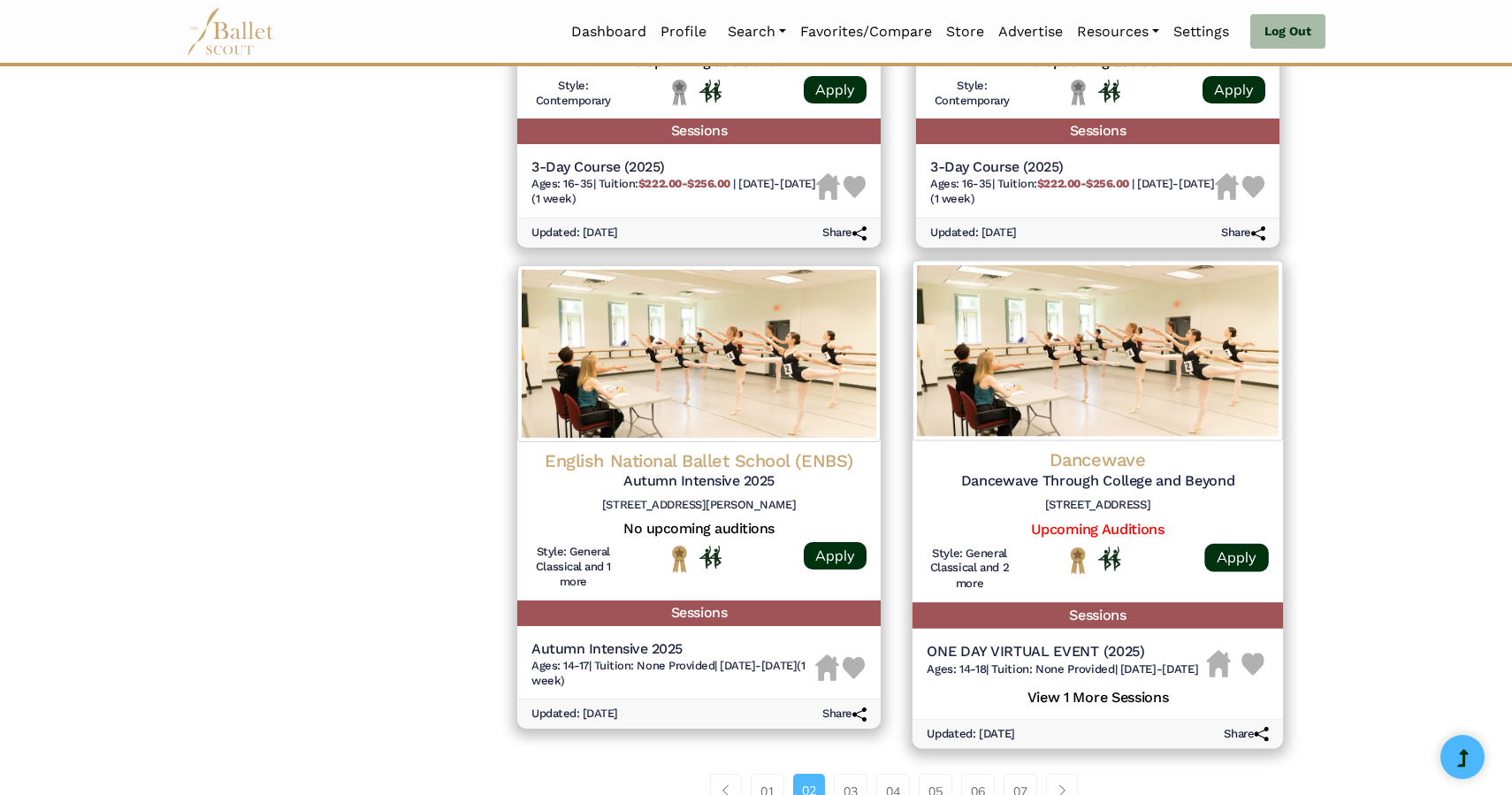
scroll to position [2270, 0]
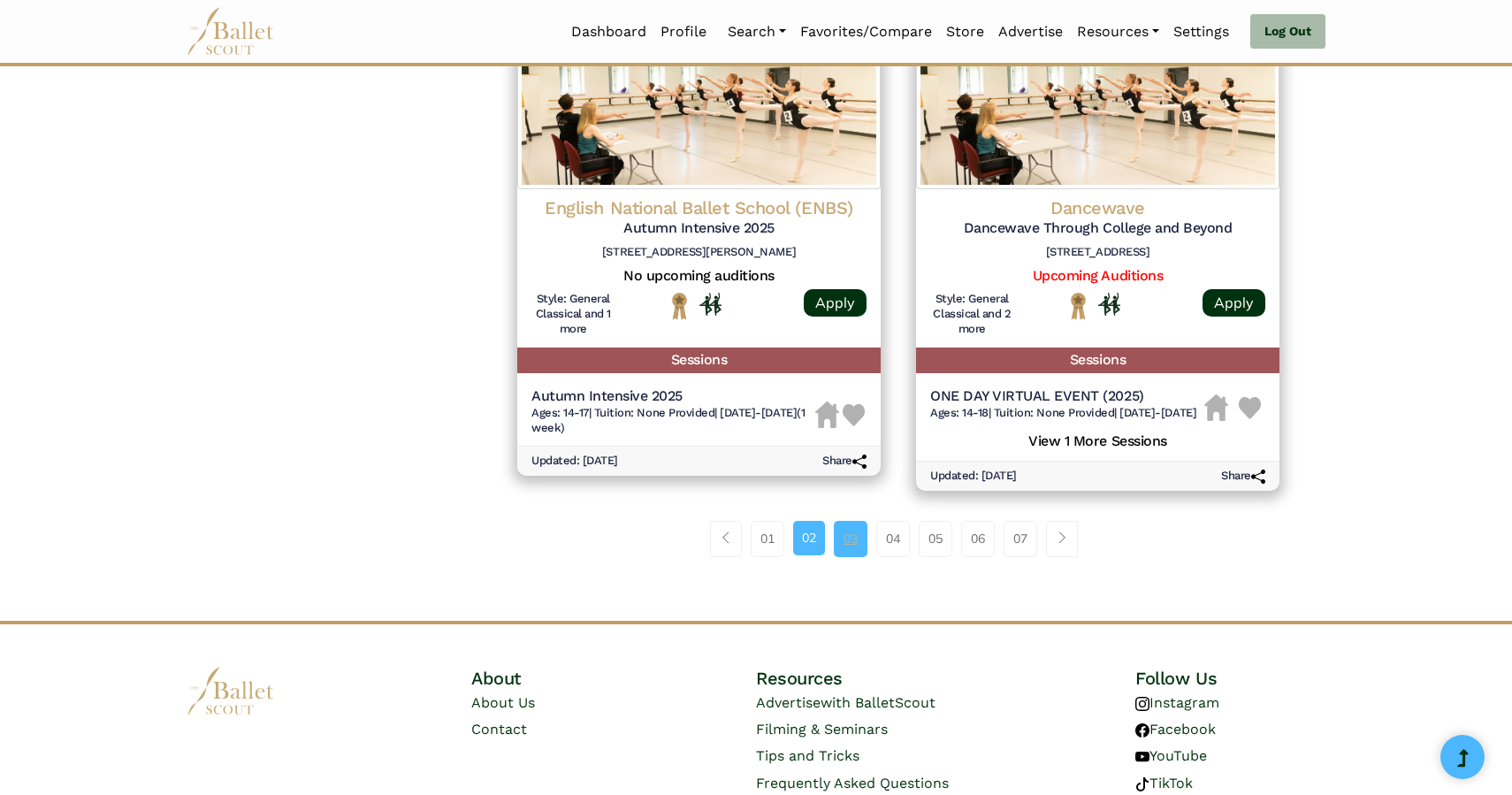
click at [853, 556] on link "03" at bounding box center [850, 538] width 34 height 35
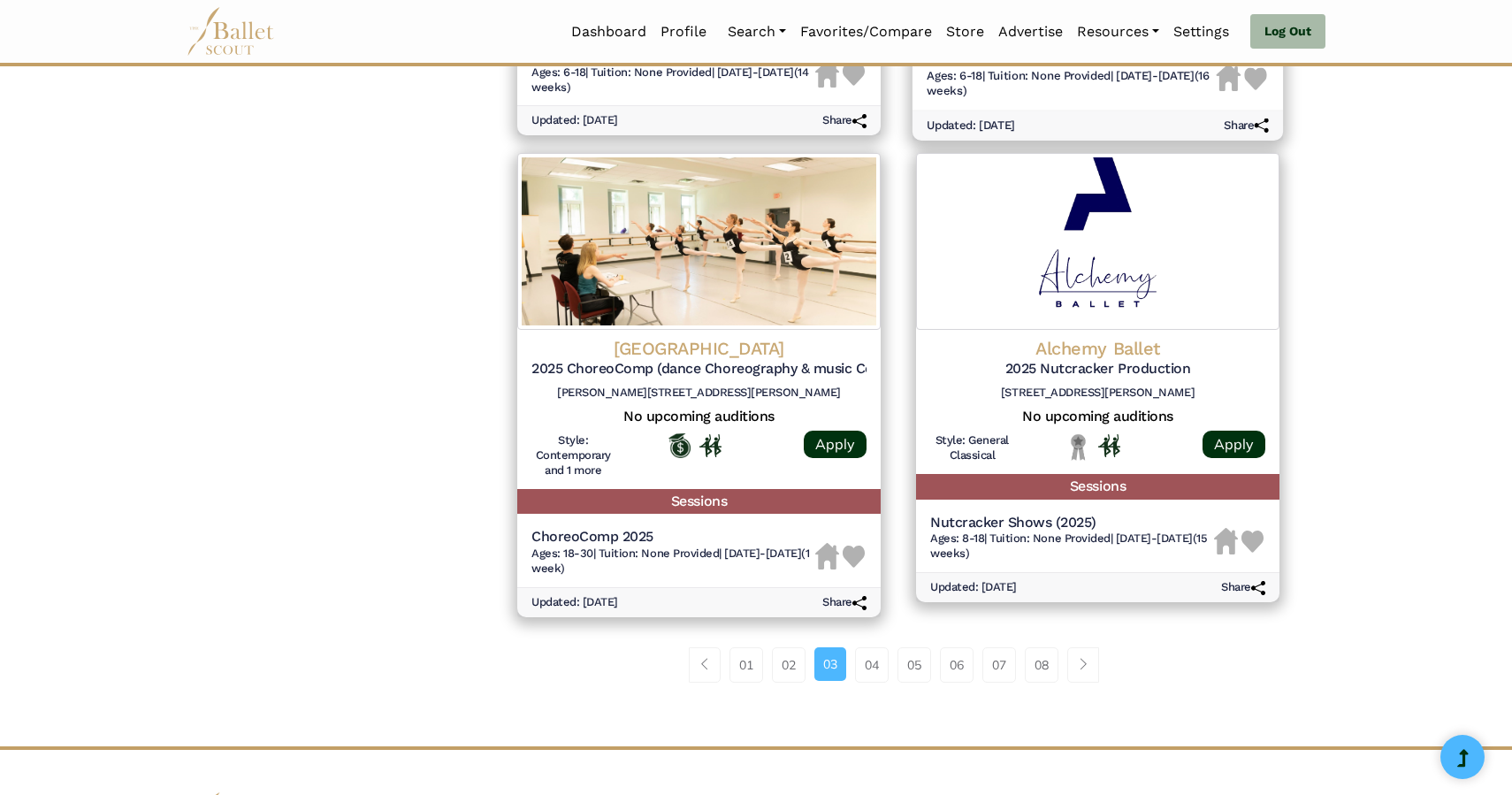
scroll to position [2286, 0]
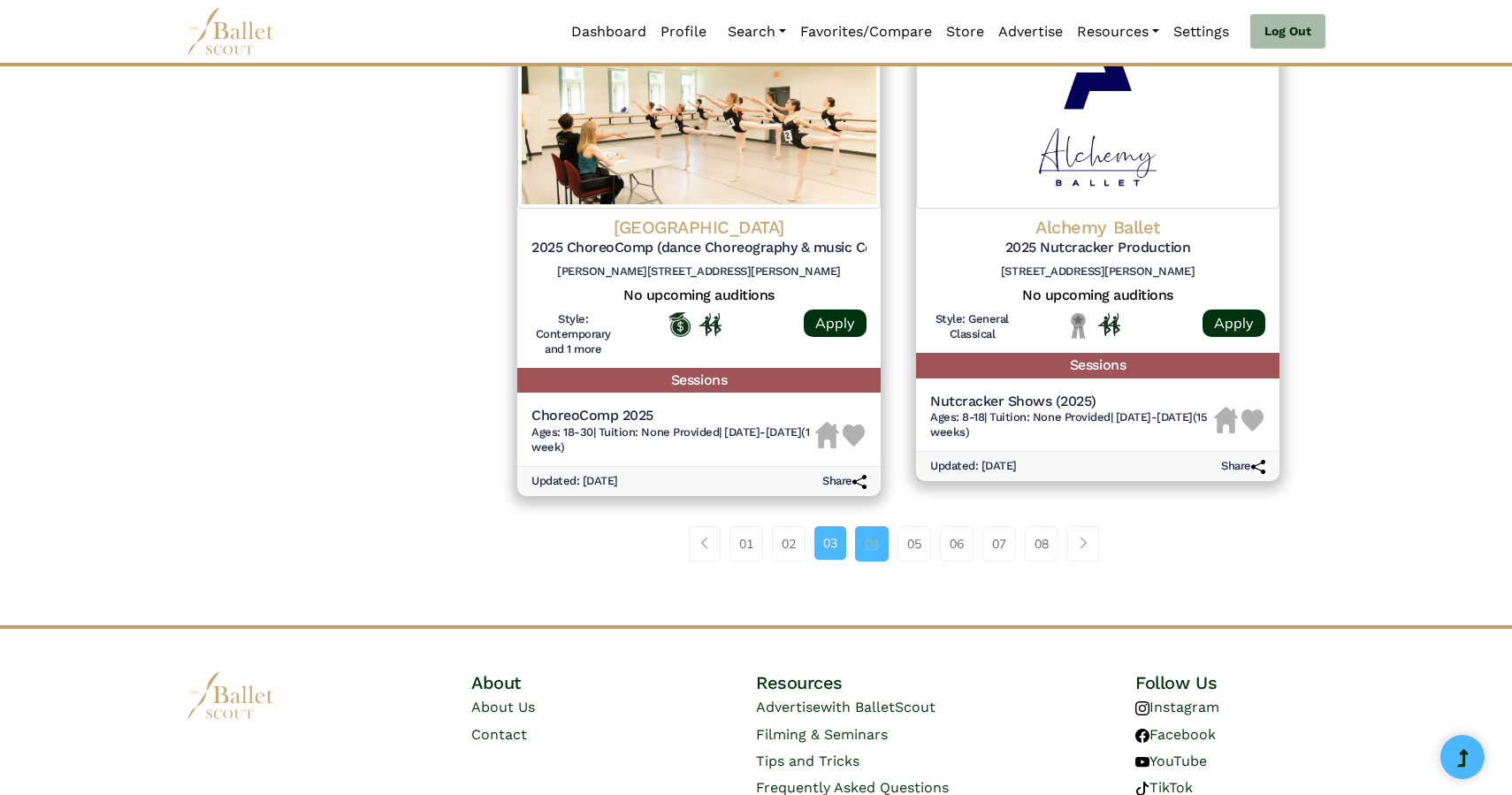
click at [873, 551] on link "04" at bounding box center [871, 544] width 34 height 35
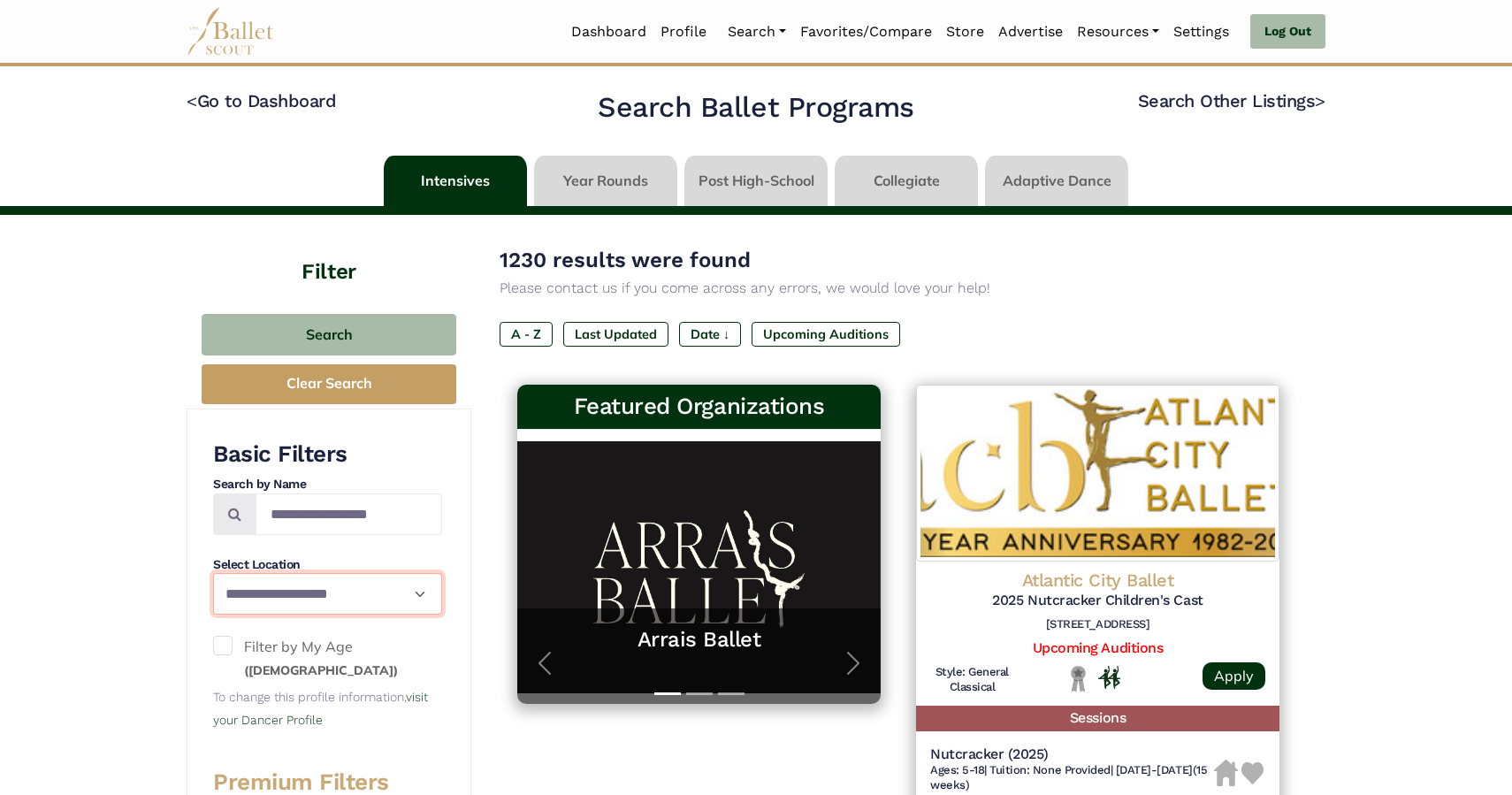
click at [213, 573] on select "**********" at bounding box center [328, 593] width 229 height 42
select select "**"
click option "*******" at bounding box center [0, 0] width 0 height 0
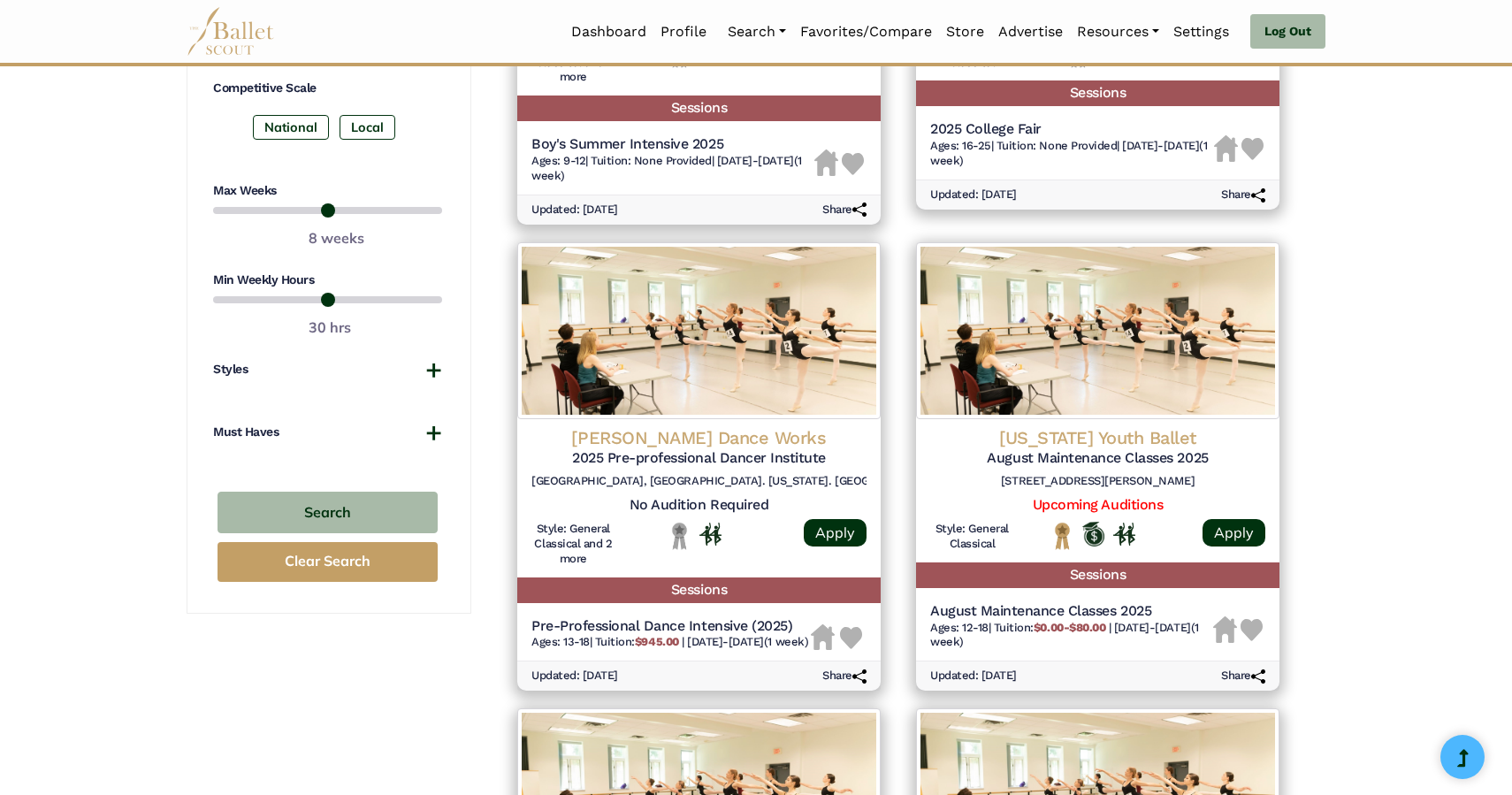
scroll to position [1097, 0]
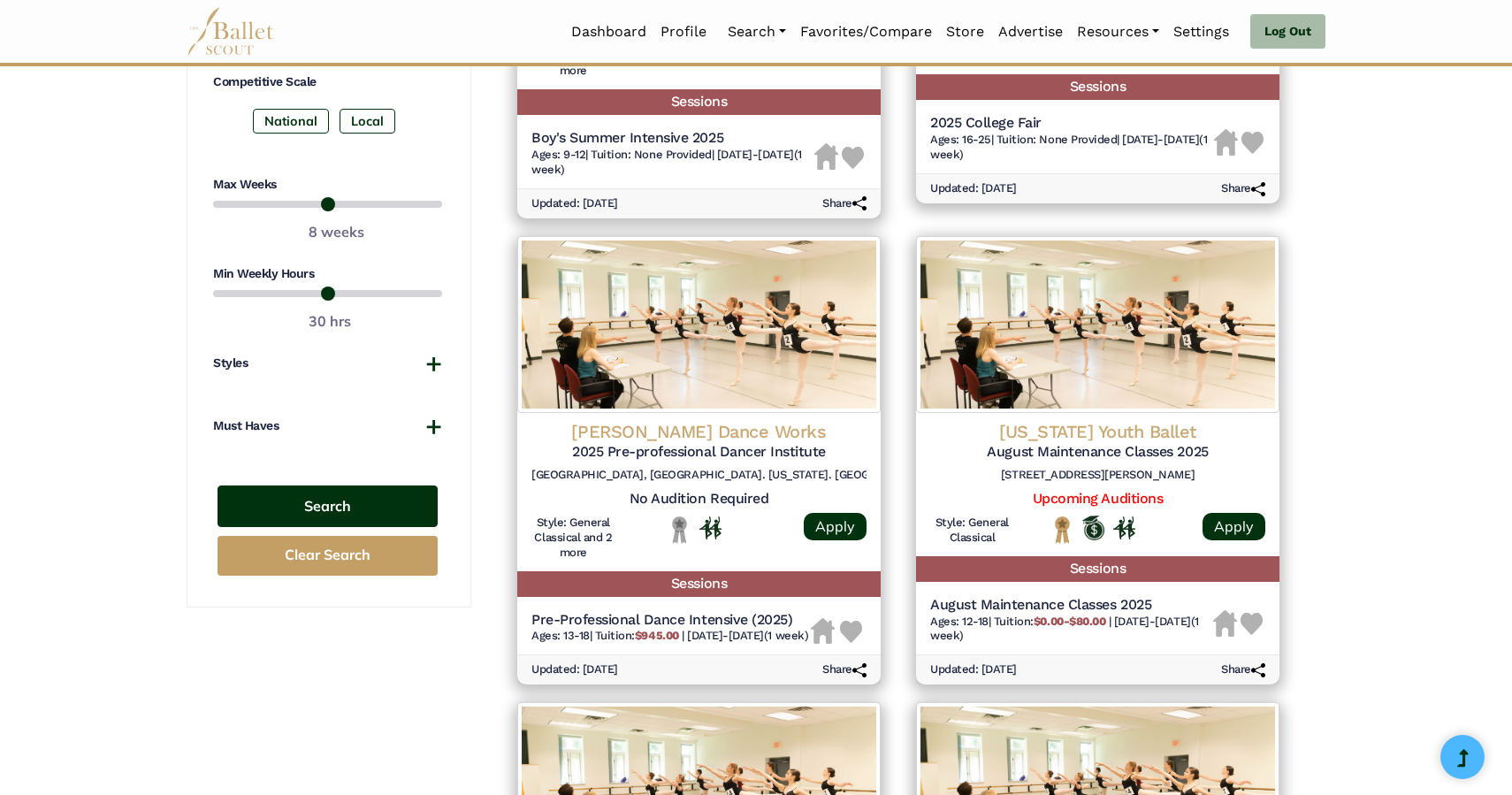
click at [329, 496] on button "Search" at bounding box center [327, 506] width 220 height 42
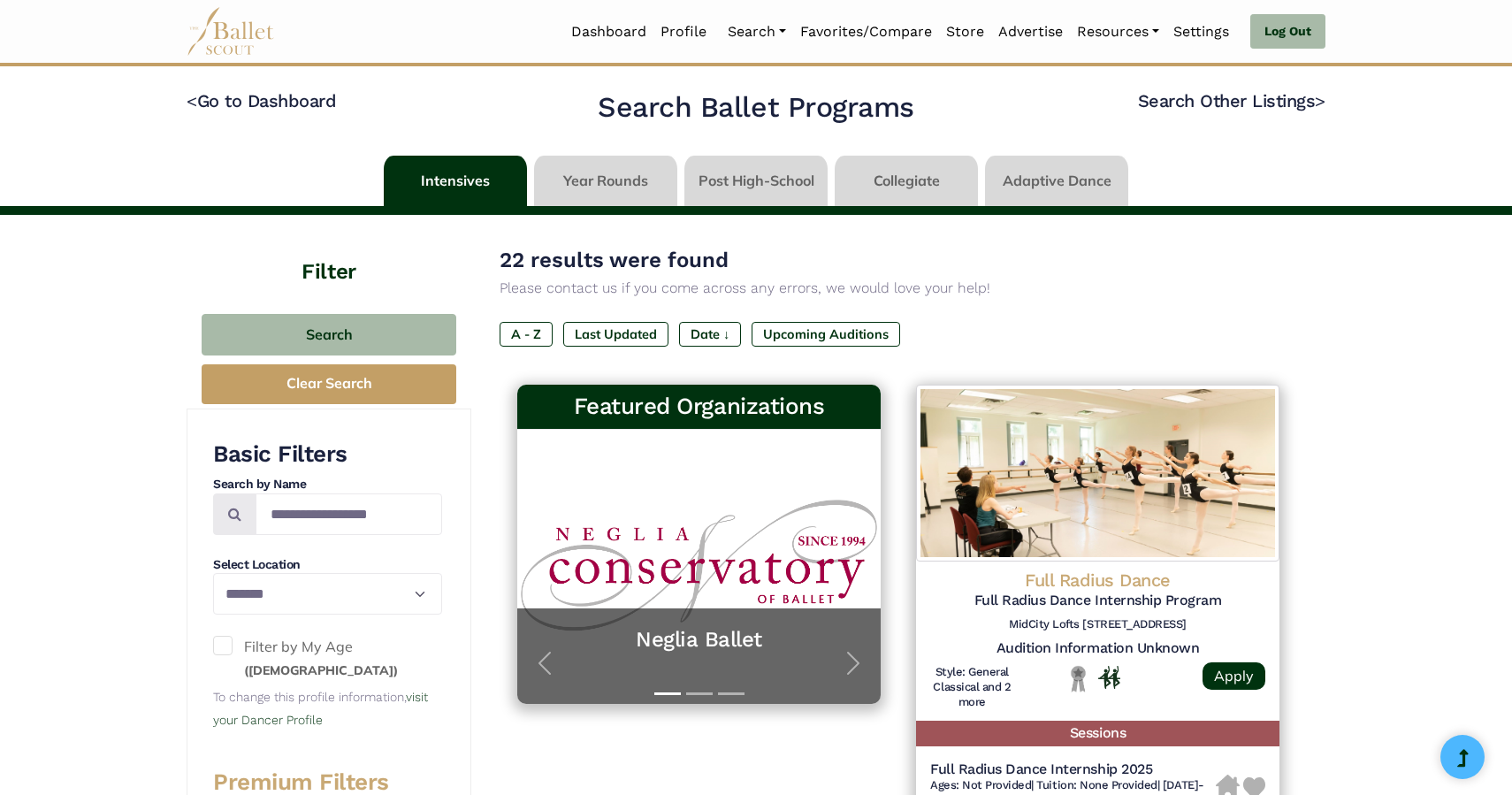
select select "**"
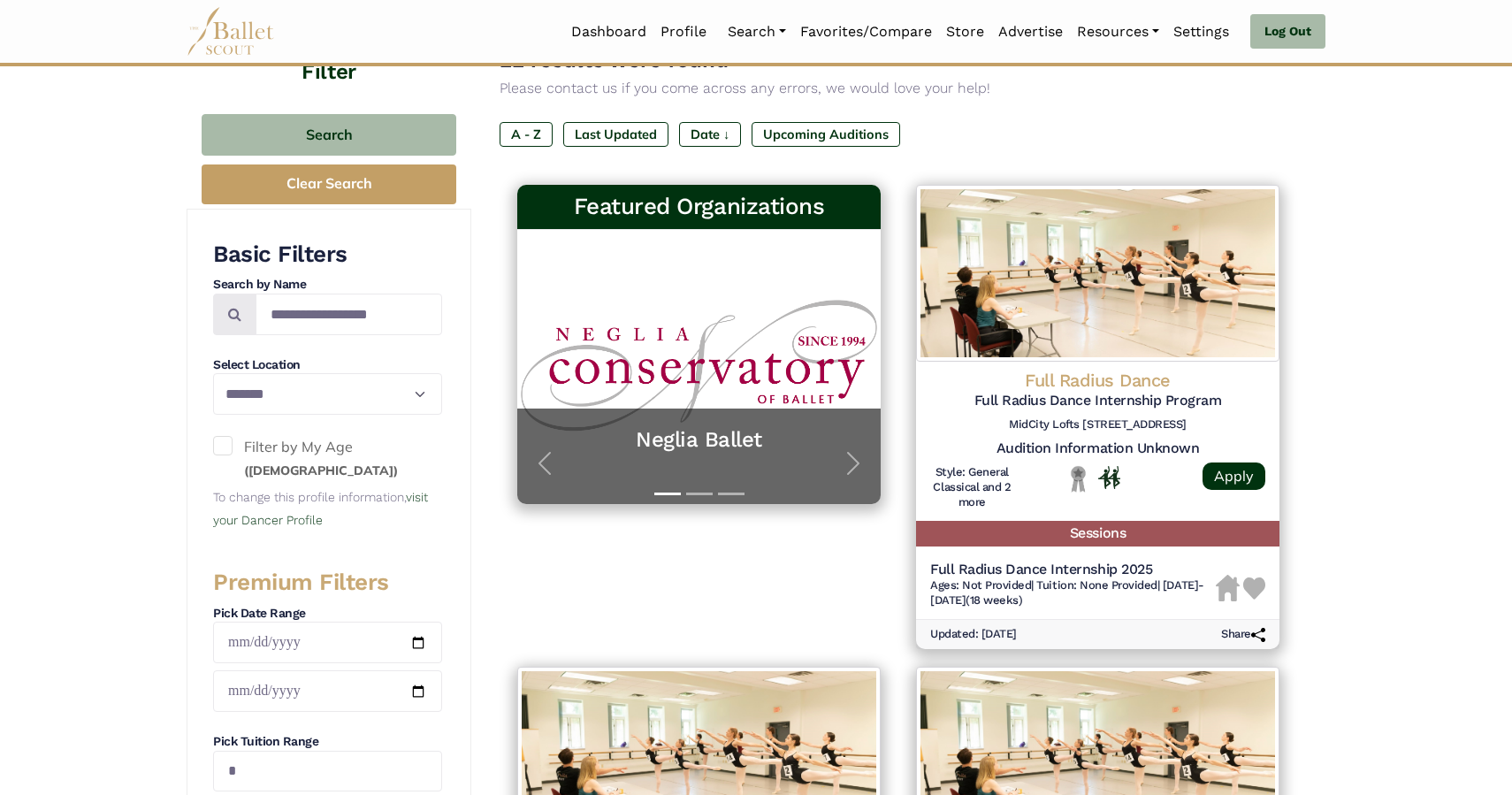
scroll to position [199, 0]
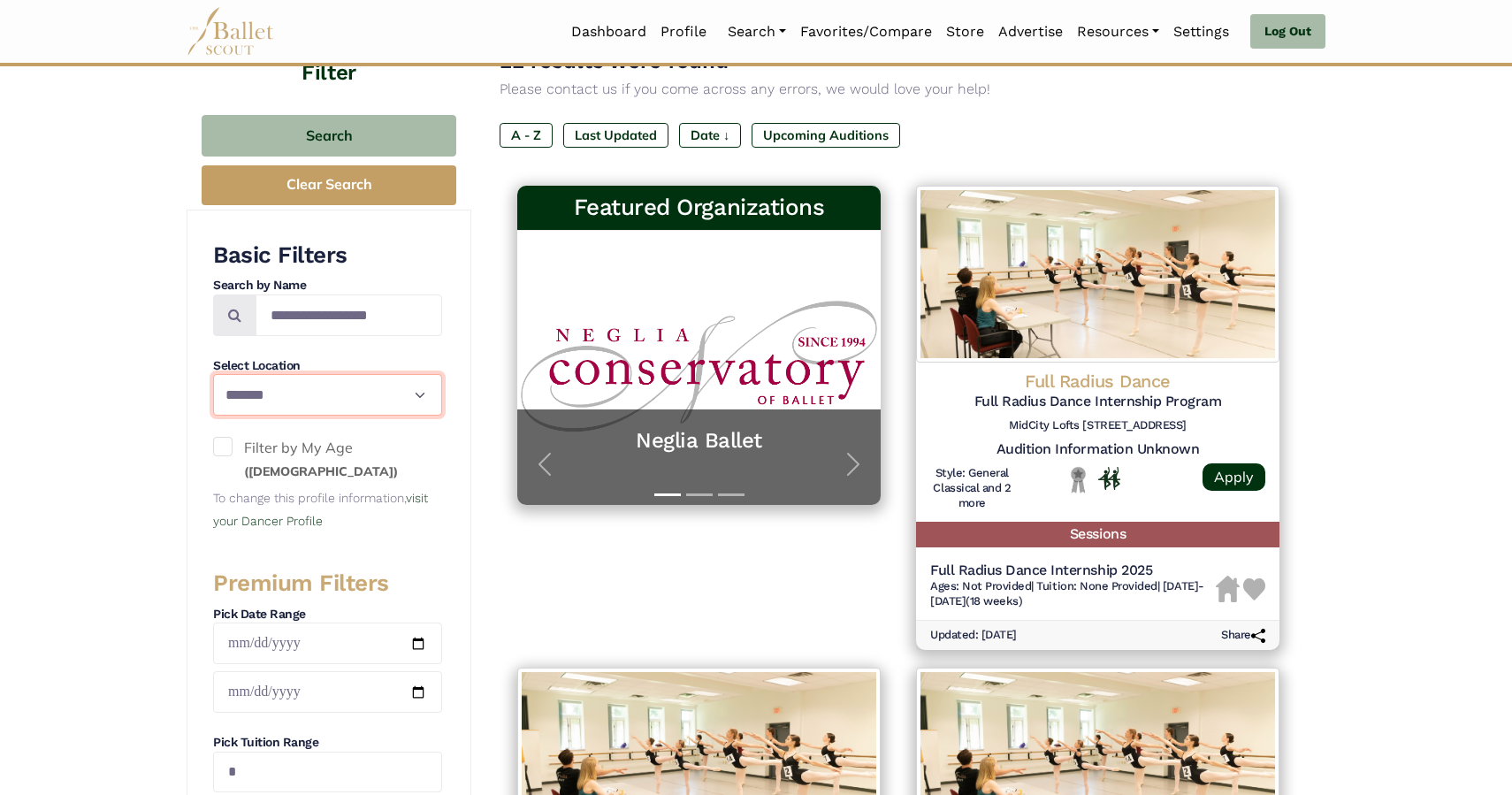
click at [213, 374] on select "**********" at bounding box center [328, 395] width 229 height 42
select select
click option "**********" at bounding box center [0, 0] width 0 height 0
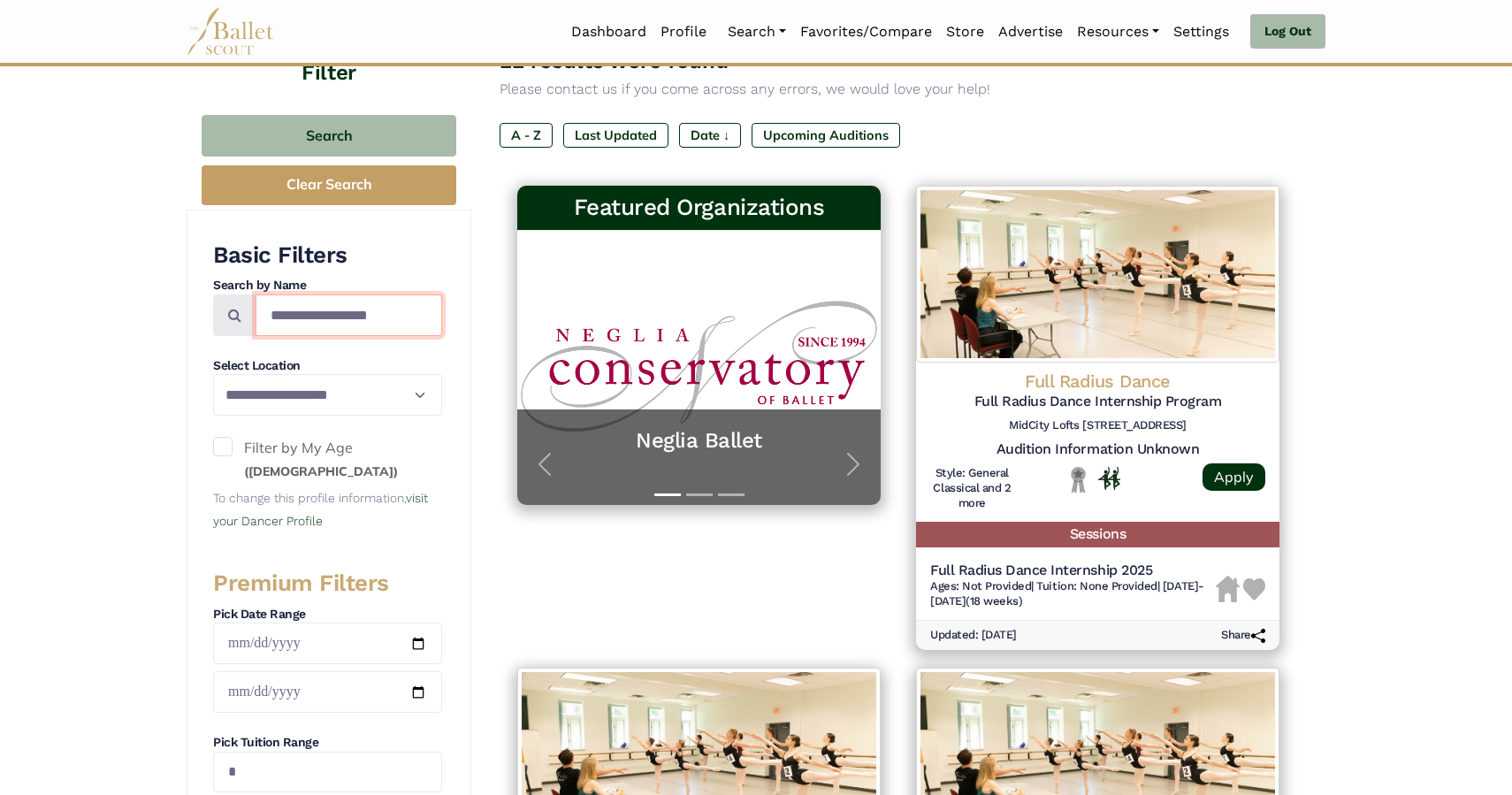
click at [366, 312] on input "Search by names..." at bounding box center [349, 315] width 186 height 42
type input "**********"
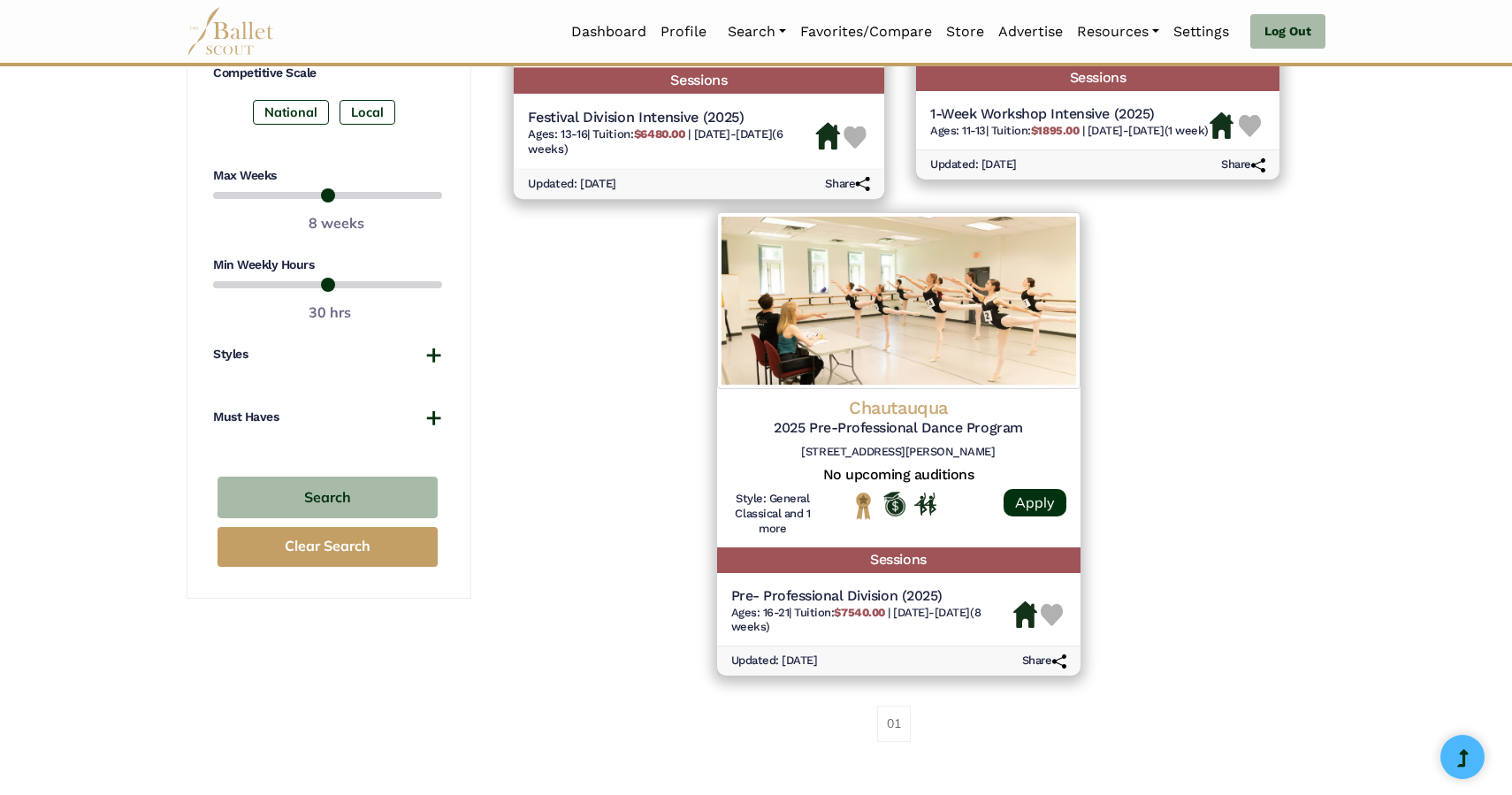
scroll to position [1173, 0]
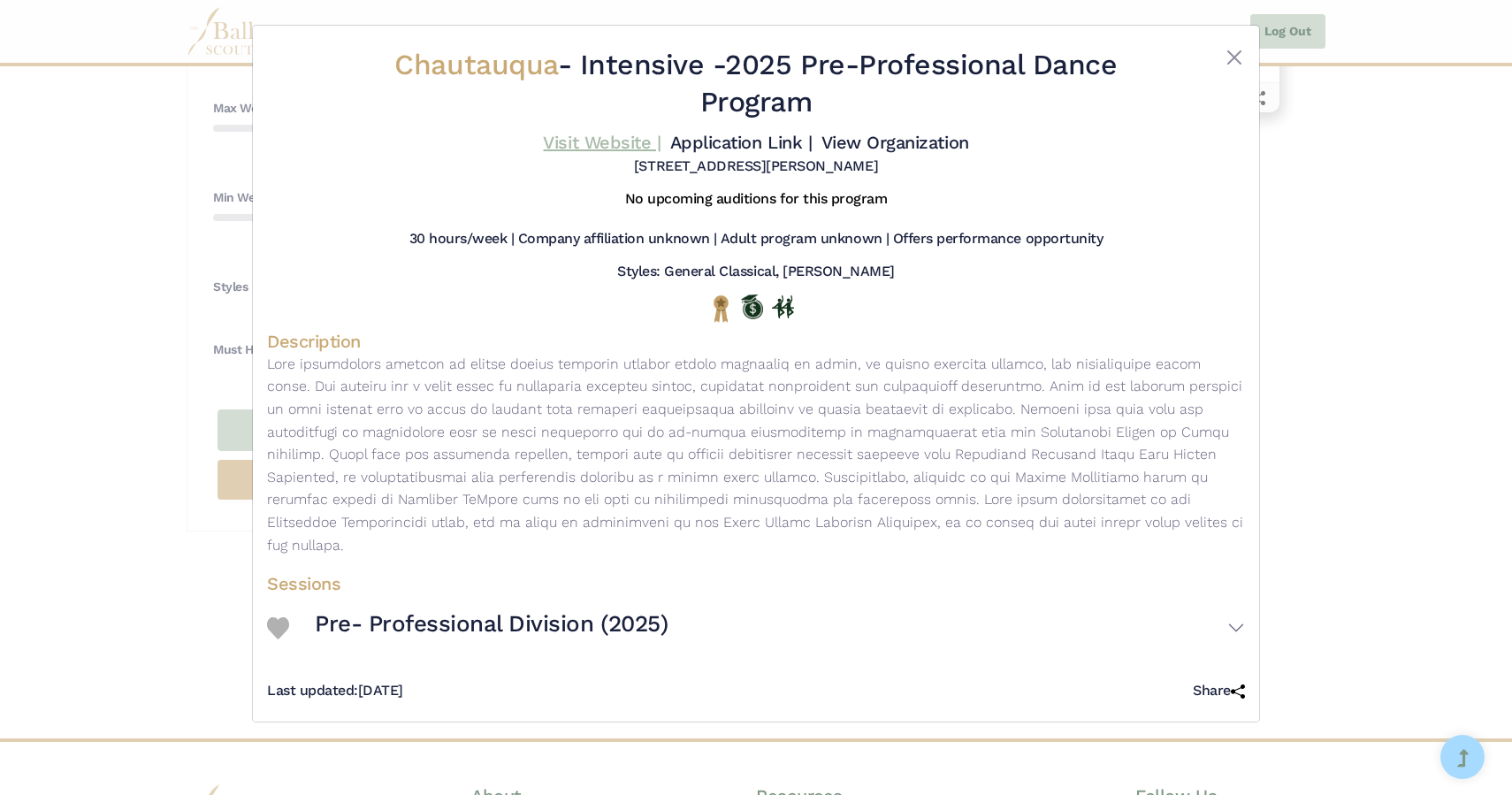
click at [599, 141] on link "Visit Website |" at bounding box center [601, 143] width 117 height 21
